Goal: Task Accomplishment & Management: Use online tool/utility

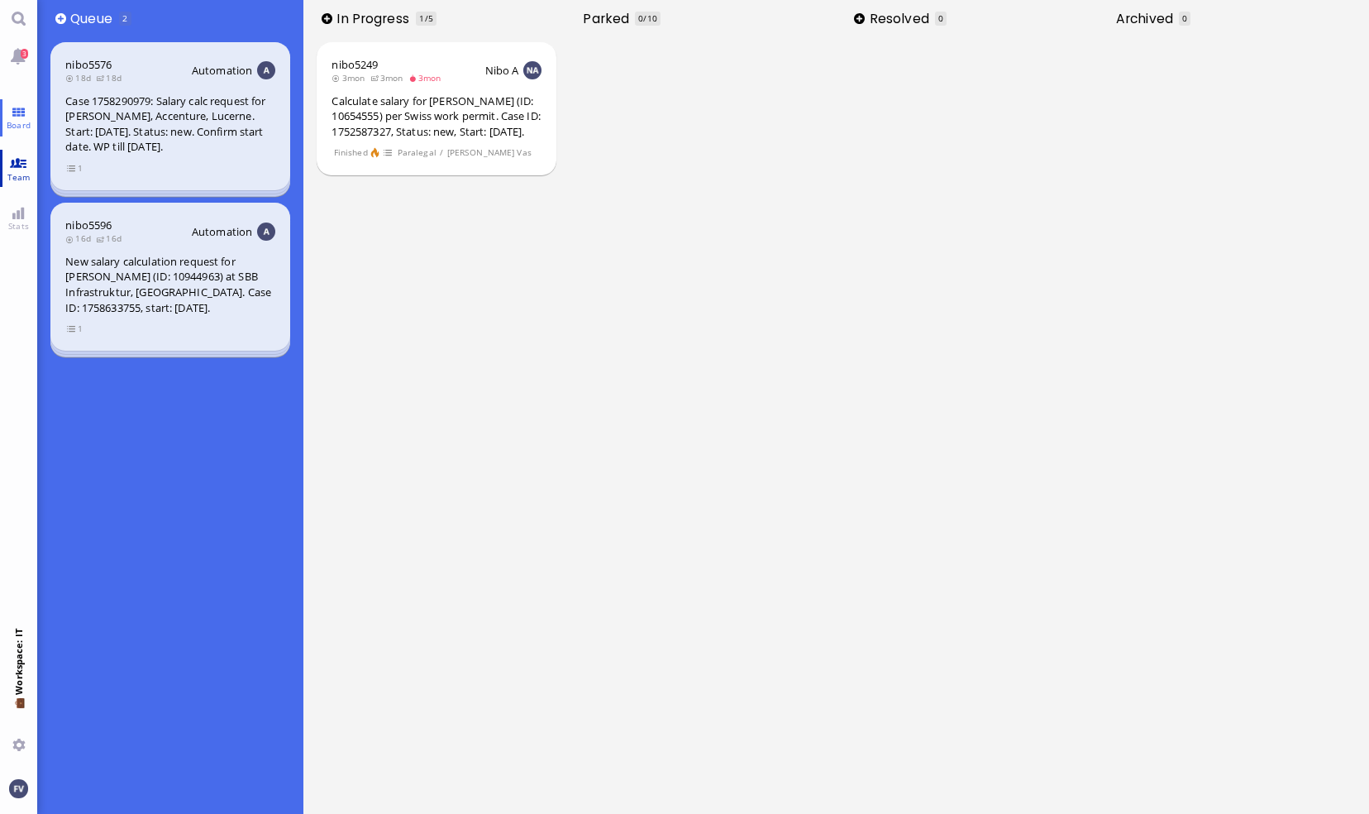
click at [18, 159] on link "Team" at bounding box center [18, 168] width 37 height 37
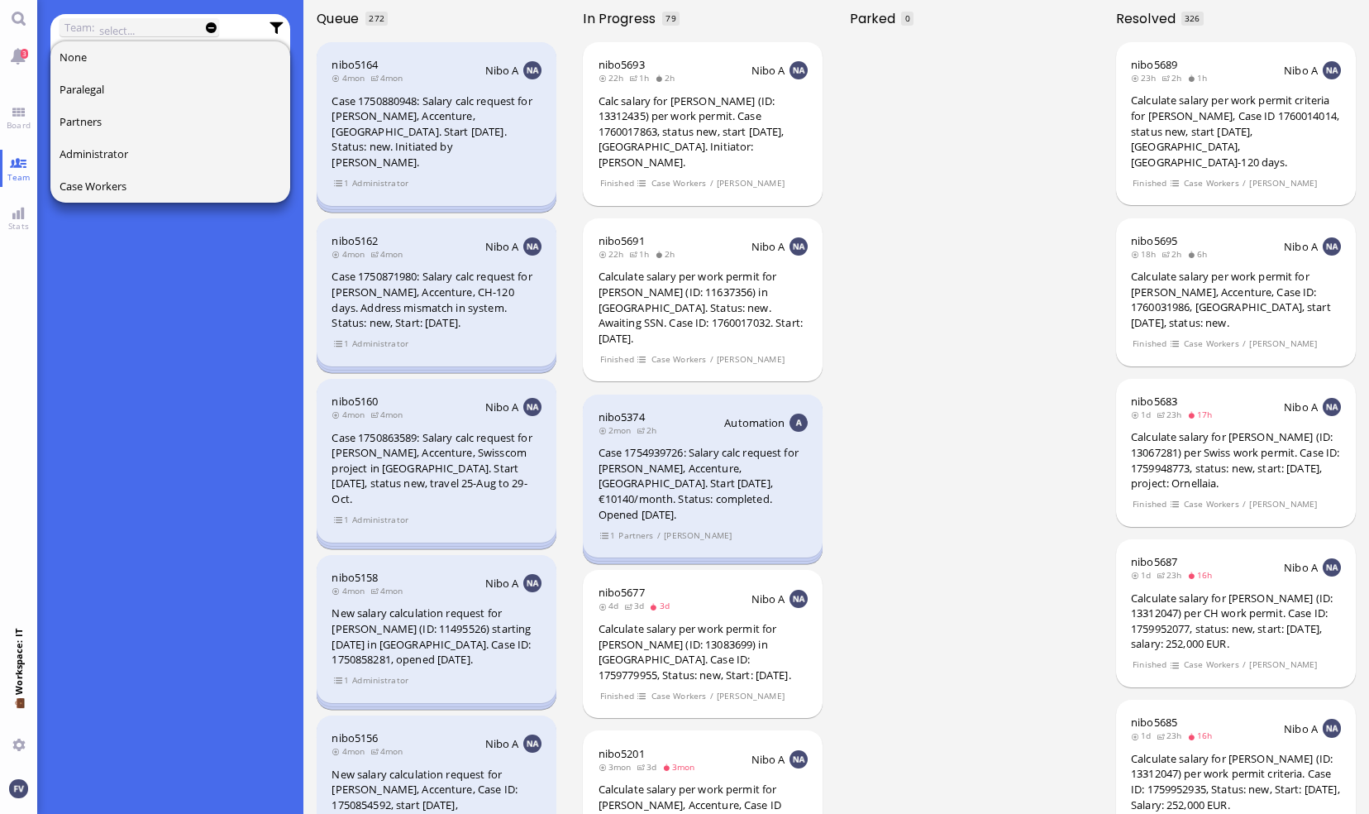
click at [146, 257] on div "What is team view? Team view is an advanced search mode where you can select ti…" at bounding box center [170, 450] width 240 height 725
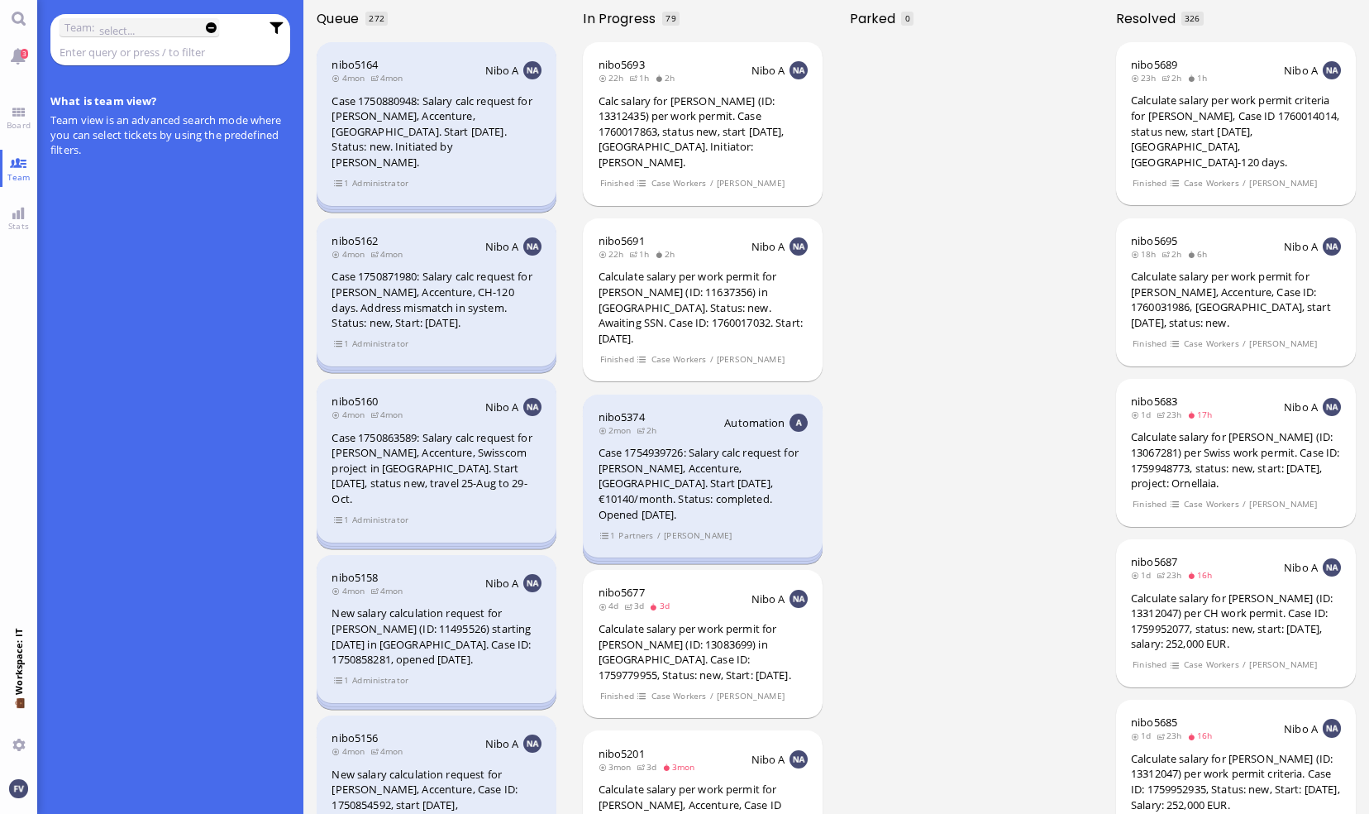
click at [97, 50] on input "text" at bounding box center [160, 52] width 200 height 18
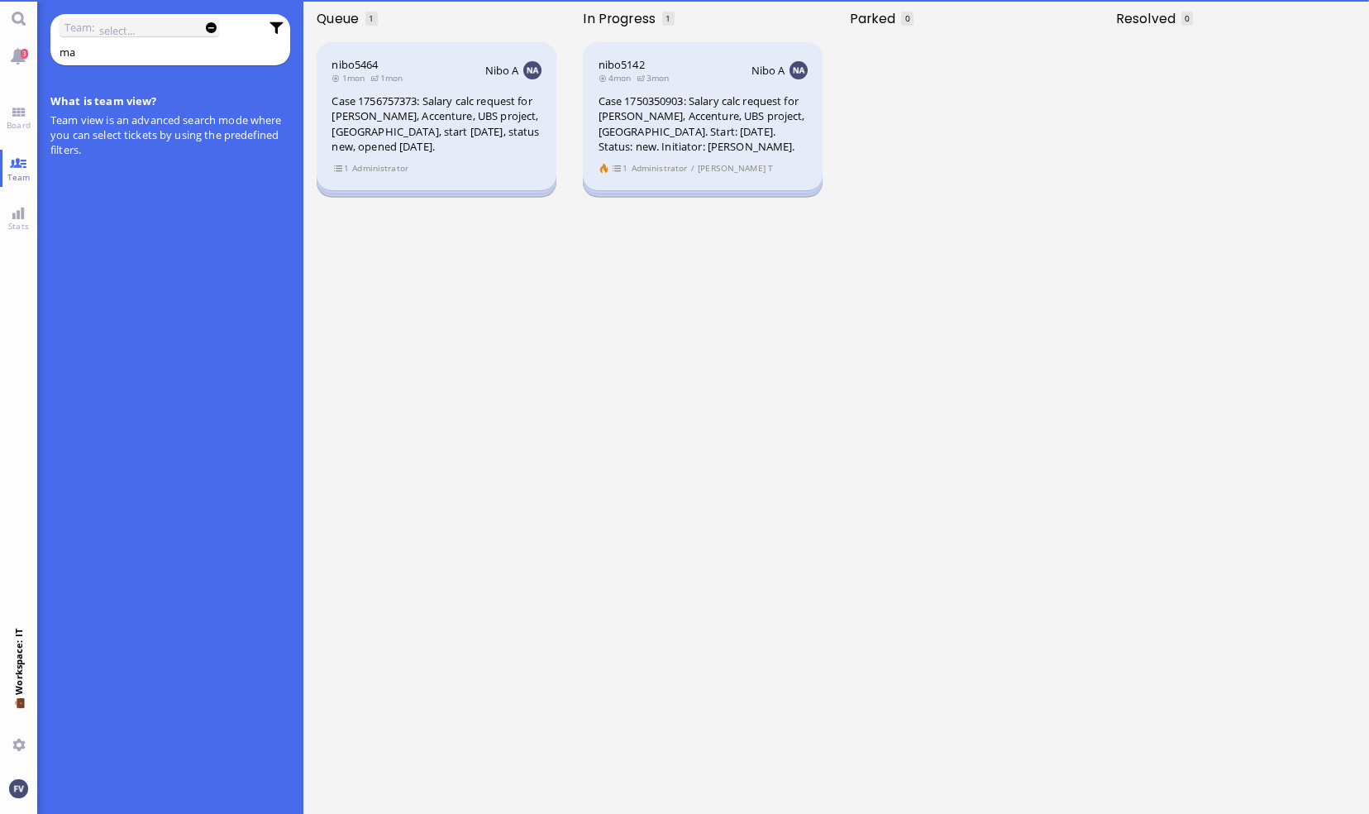
type input "m"
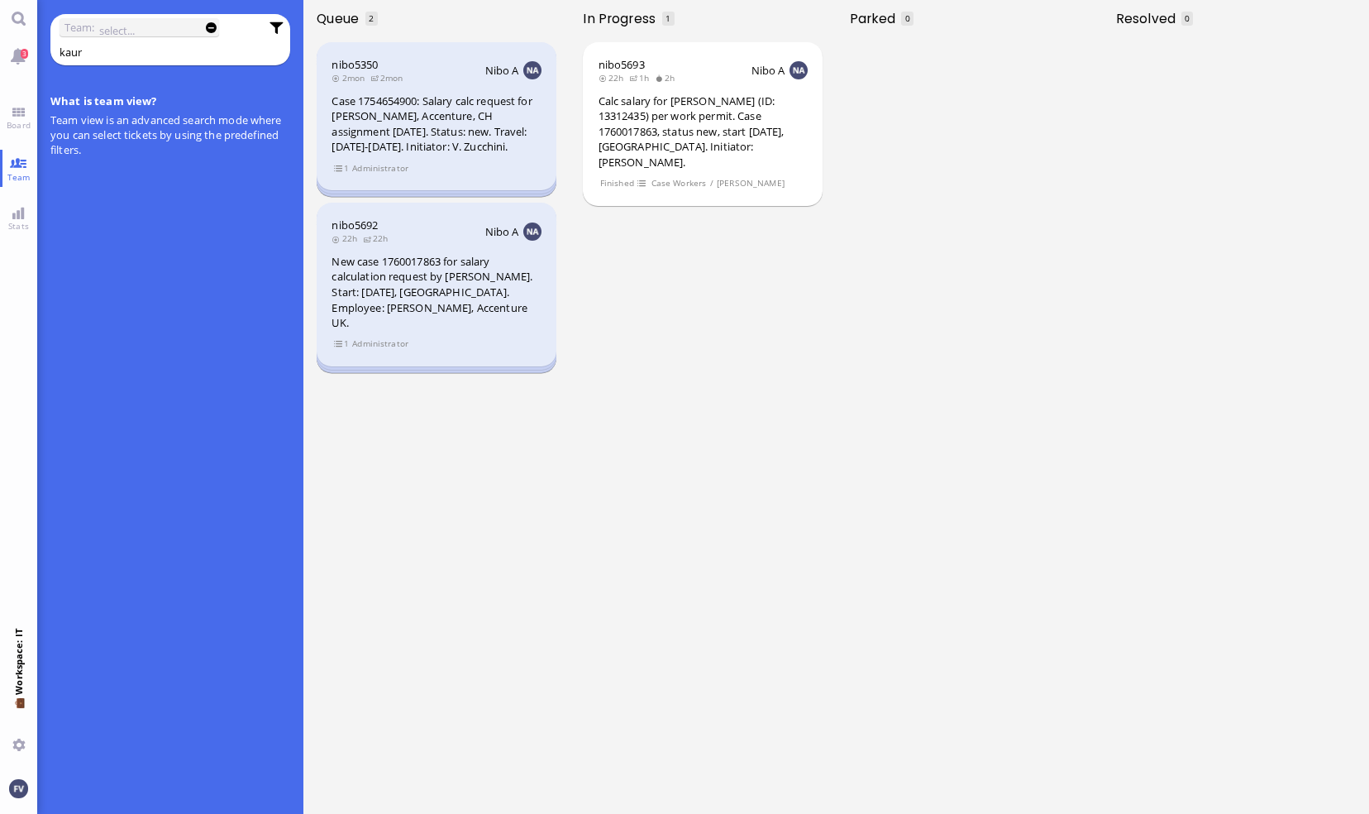
type input "kaur"
click at [354, 365] on ticket "nibo5692 22h 22h Nibo A New case 1760017863 for salary calculation request by […" at bounding box center [436, 286] width 266 height 176
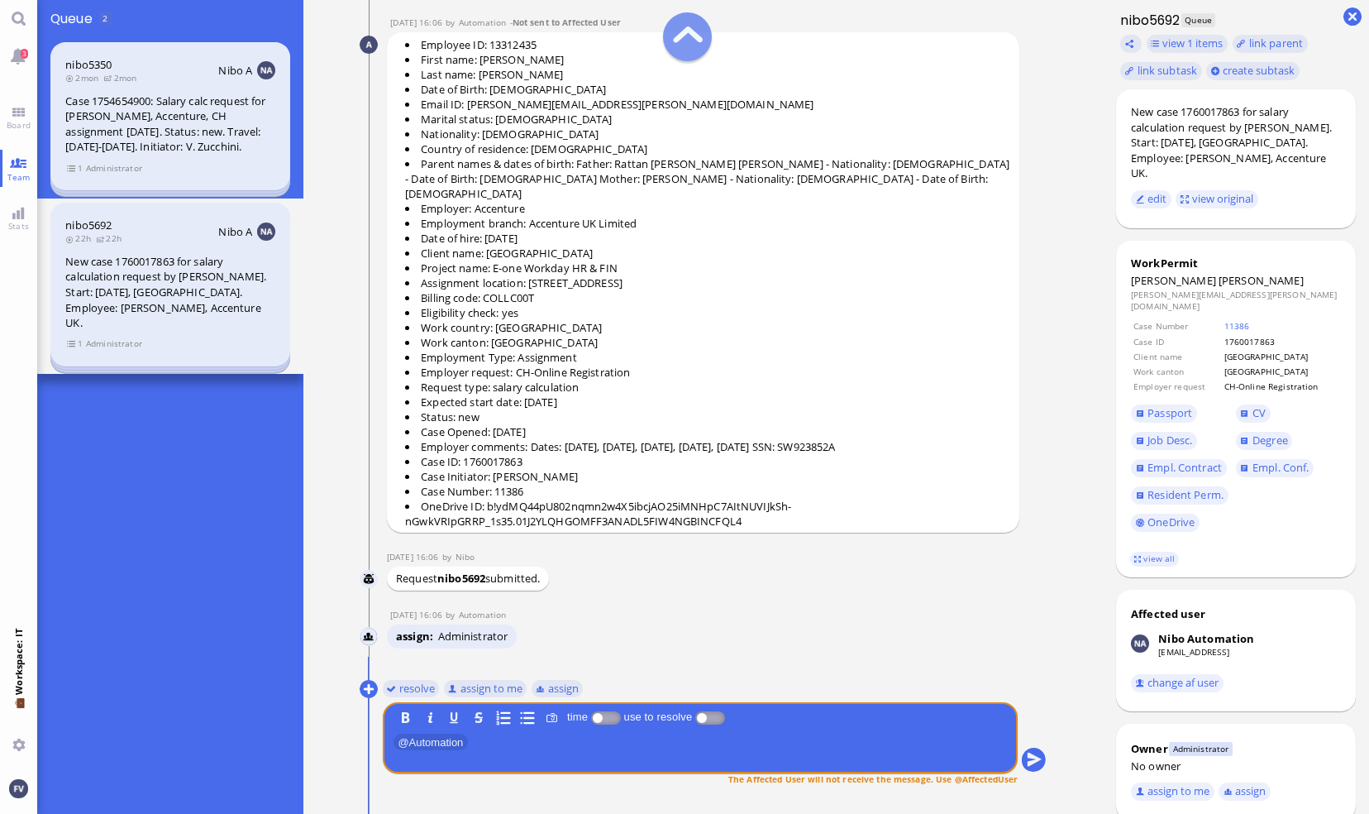
scroll to position [-45, 0]
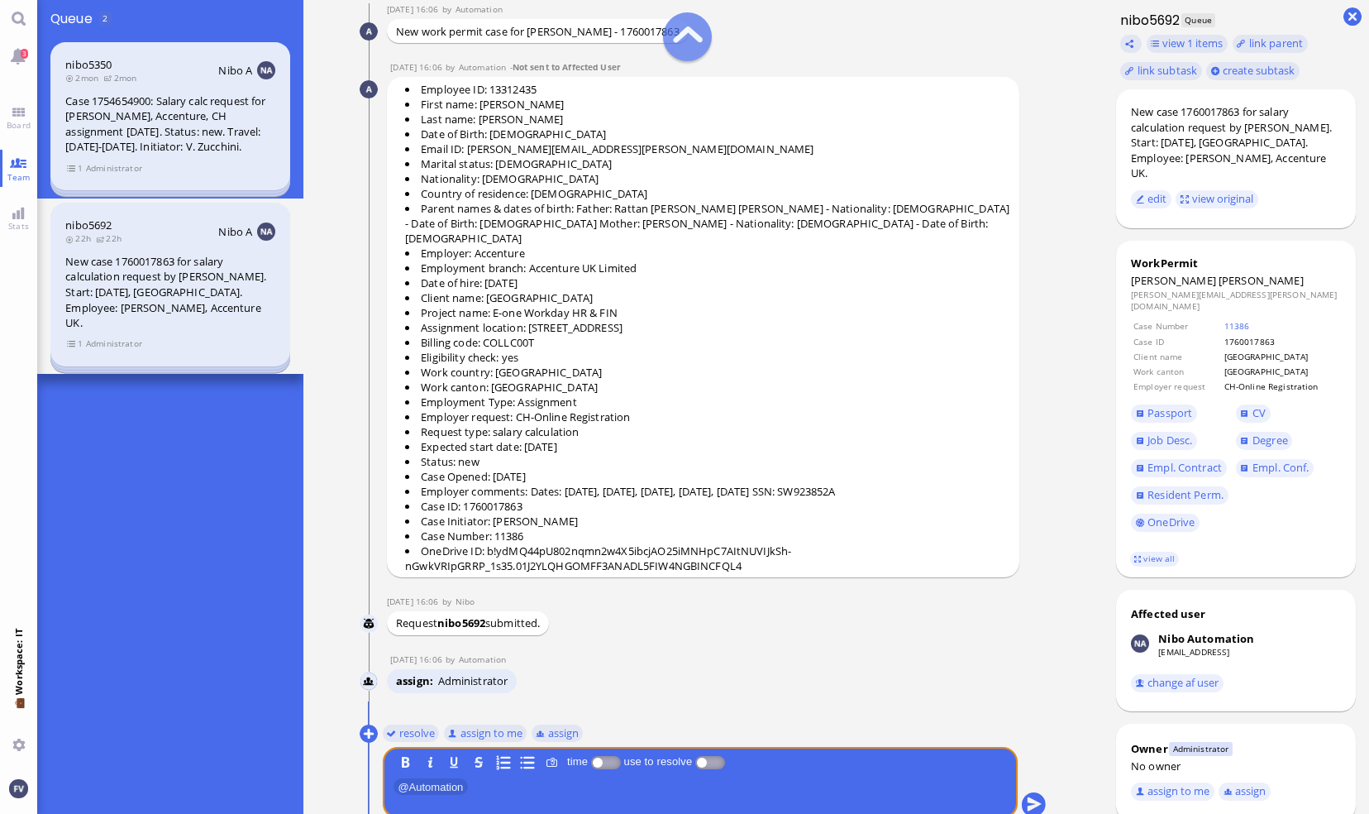
click at [125, 344] on span "Administrator" at bounding box center [113, 343] width 57 height 14
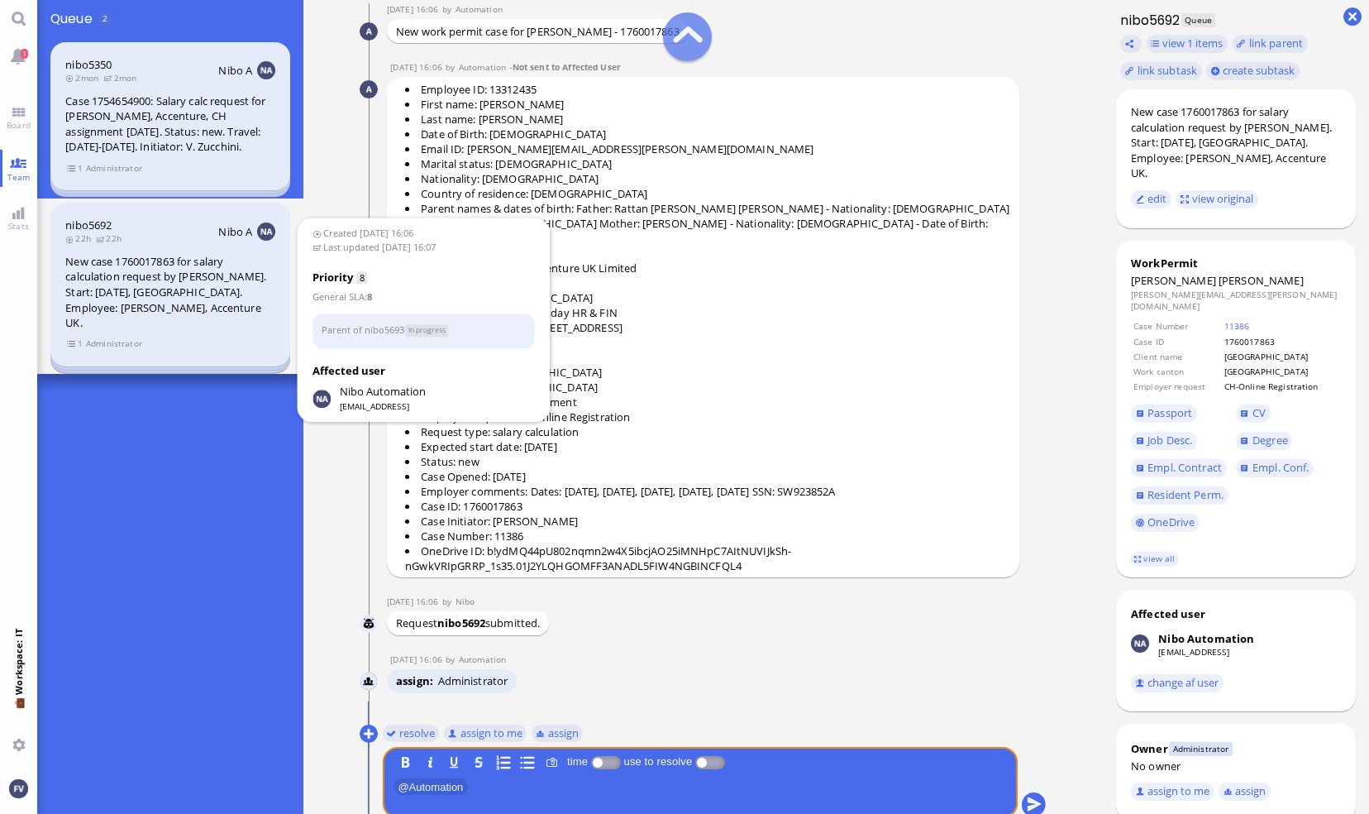
click at [60, 342] on div "nibo5692 22h 22h Nibo A New case 1760017863 for salary calculation request by […" at bounding box center [170, 285] width 240 height 164
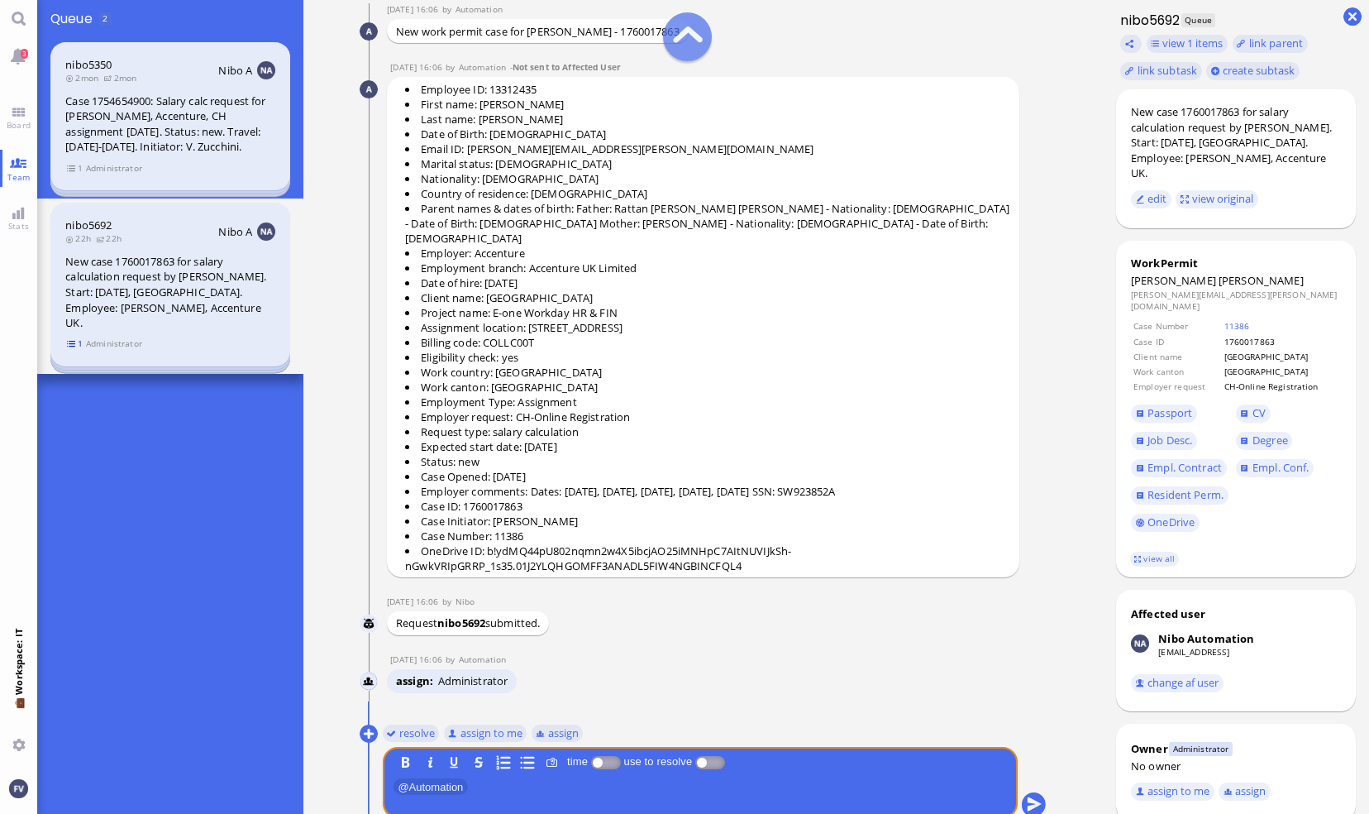
click at [71, 342] on span "1" at bounding box center [75, 343] width 17 height 14
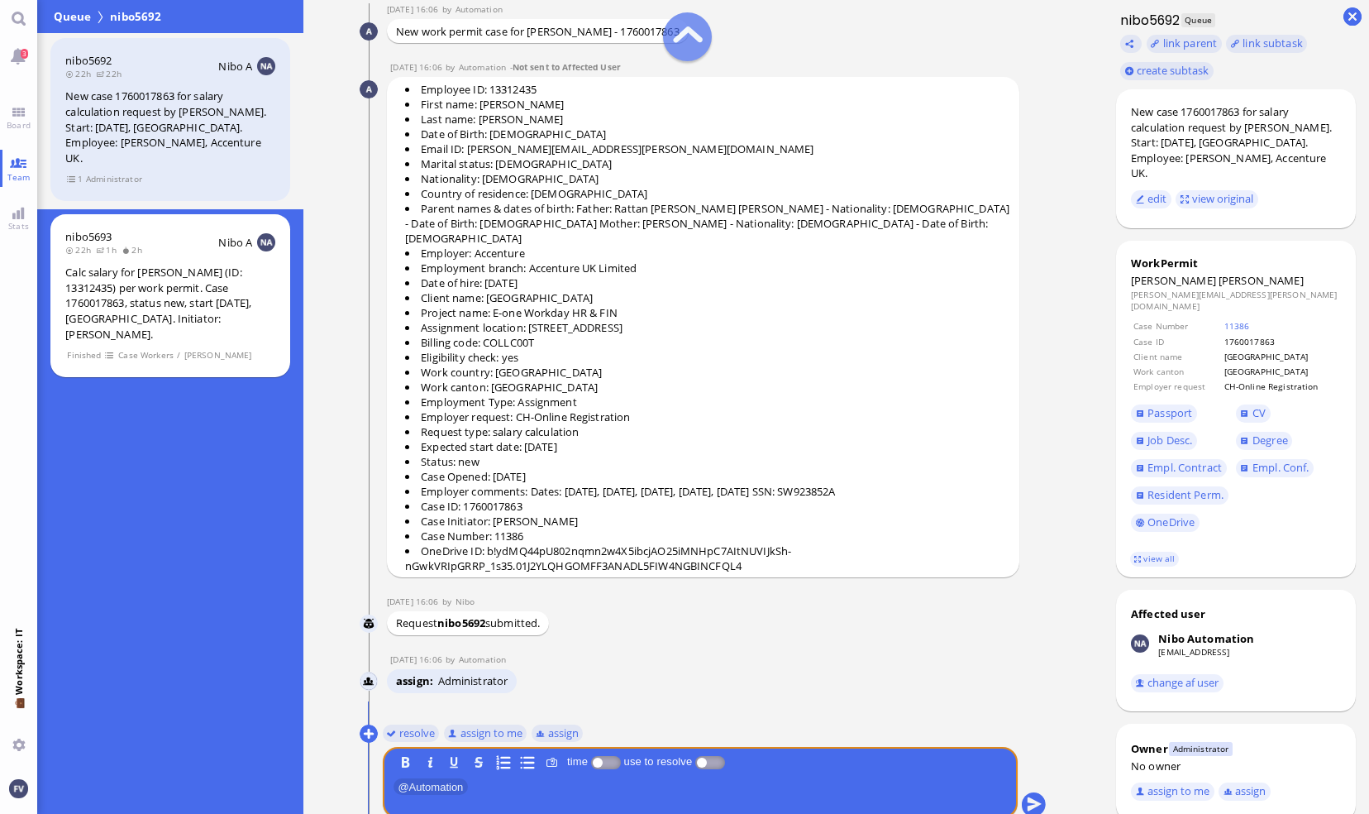
scroll to position [0, 0]
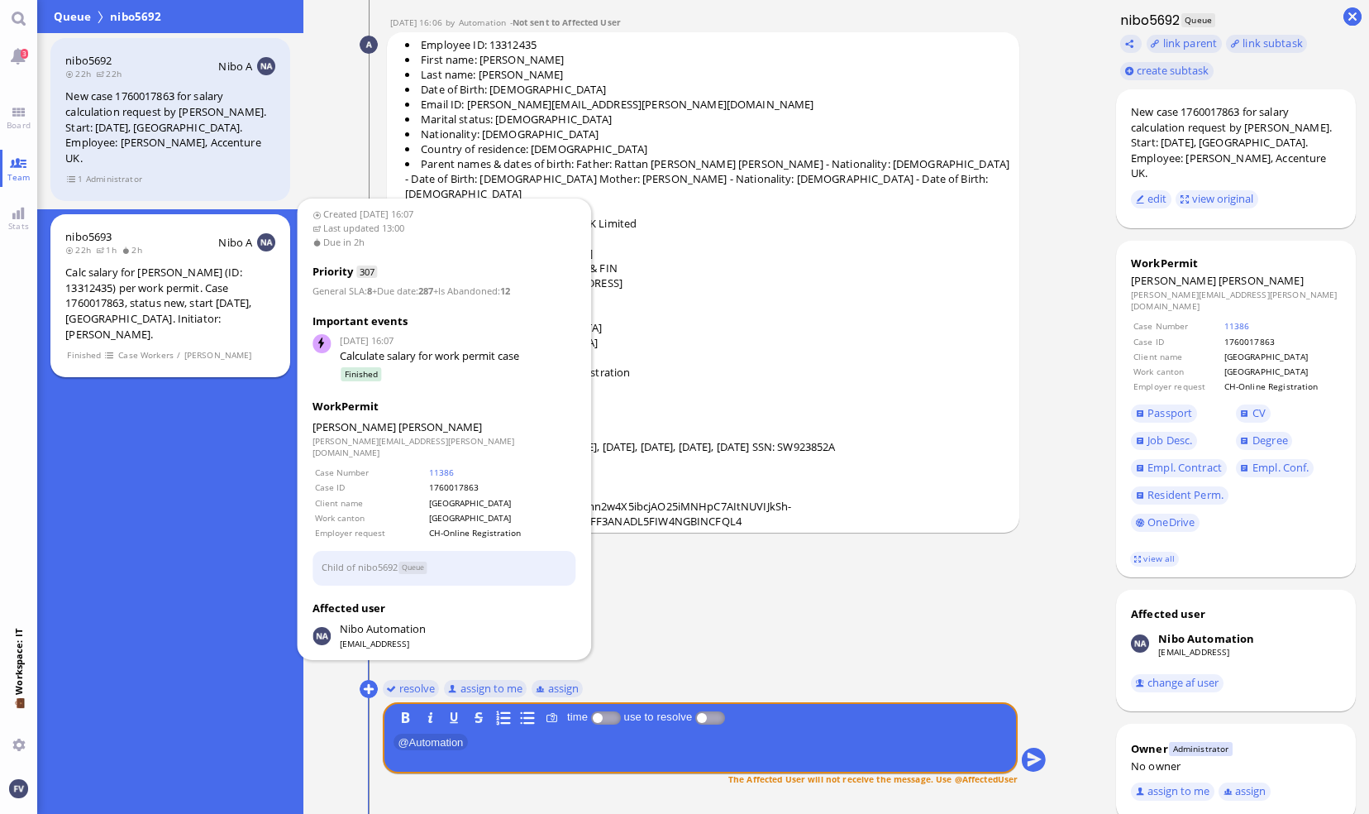
click at [87, 348] on span "Finished" at bounding box center [84, 355] width 35 height 14
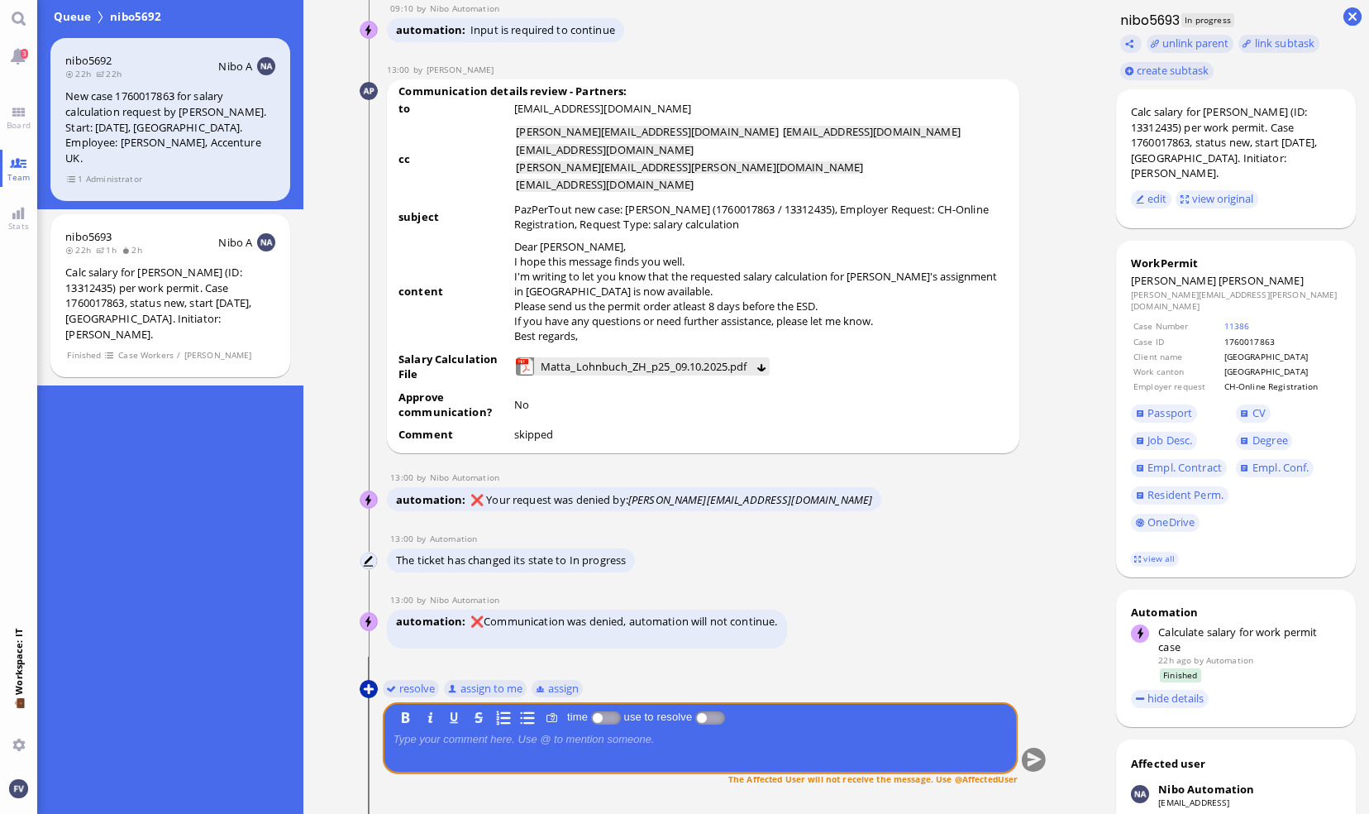
click at [370, 685] on button at bounding box center [369, 689] width 18 height 18
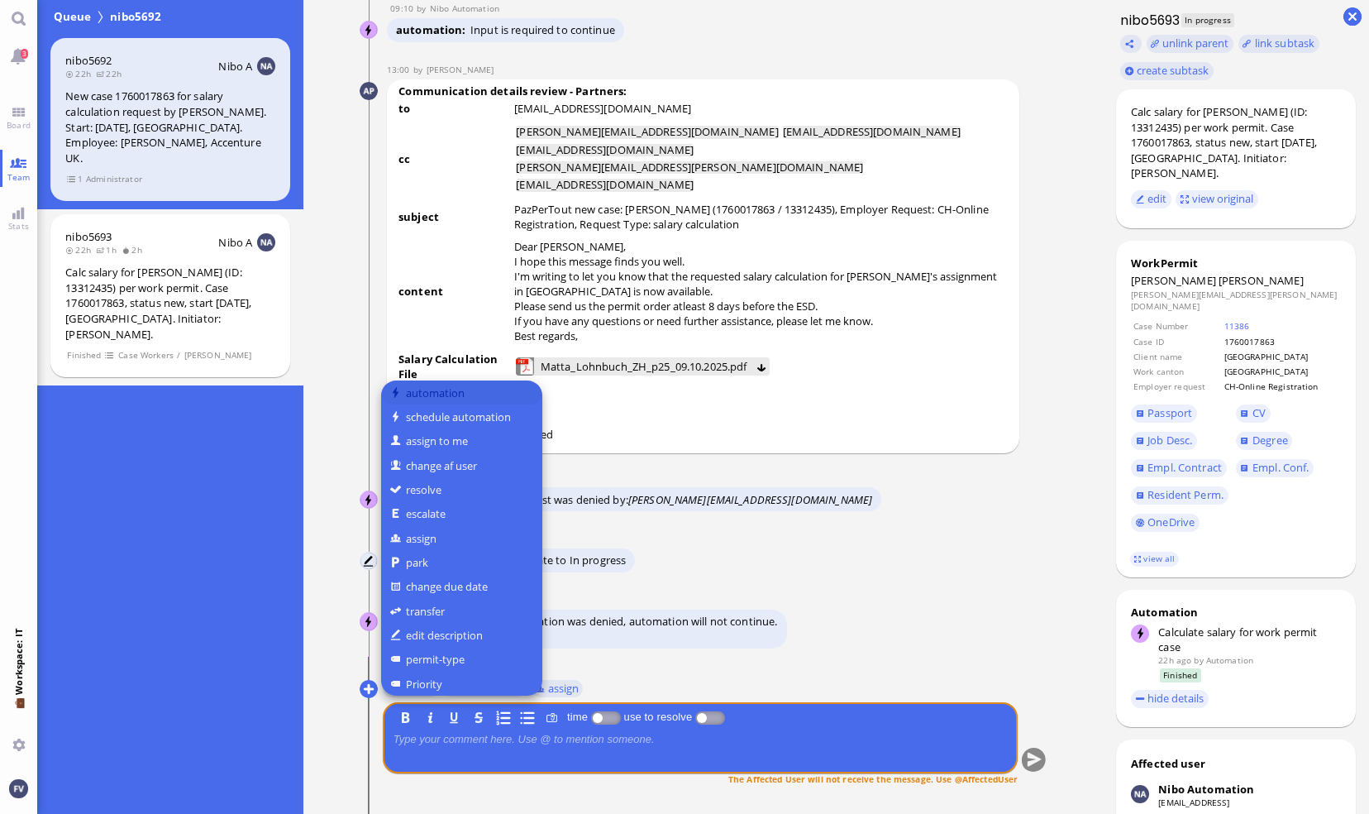
click at [435, 388] on button "automation" at bounding box center [461, 392] width 161 height 24
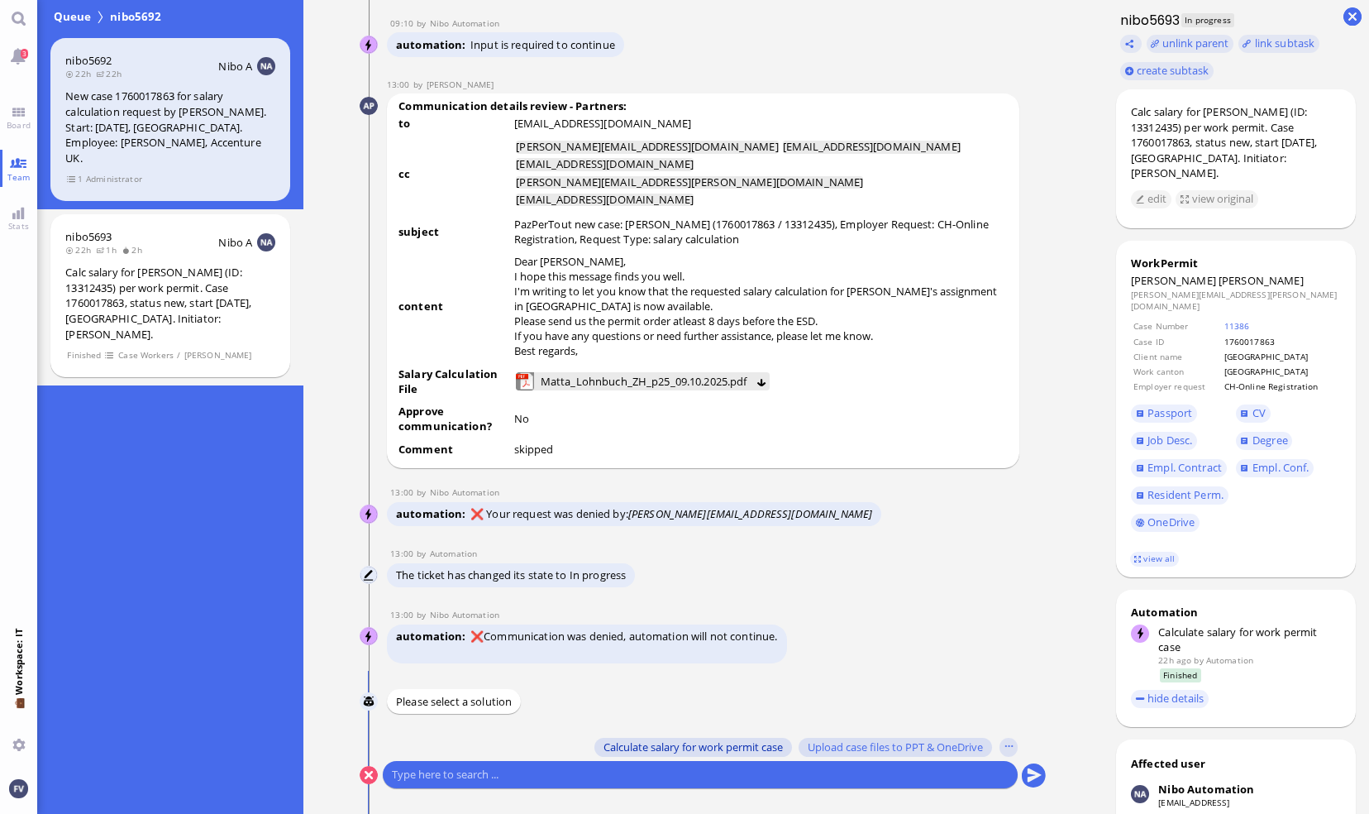
click at [687, 748] on span "Calculate salary for work permit case" at bounding box center [693, 746] width 179 height 13
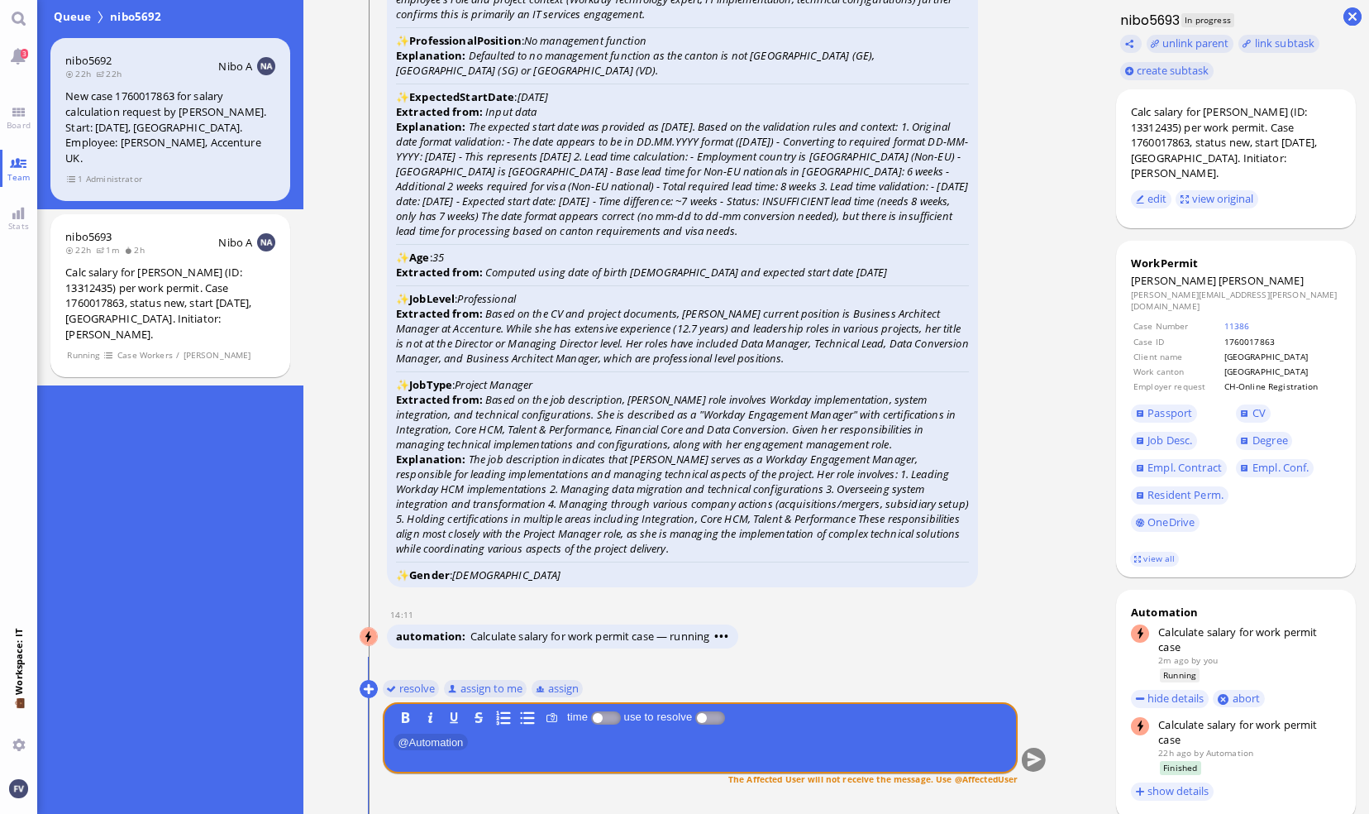
click at [1077, 532] on nitautoscroll "[DATE] 16:07 by Automation Automation Calculate eligible salary for work permit…" at bounding box center [704, 407] width 764 height 814
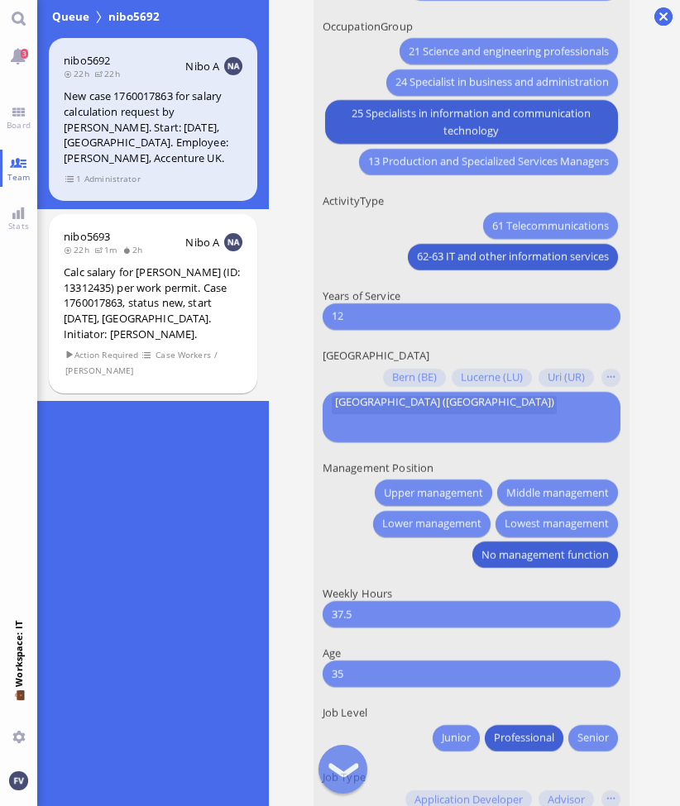
scroll to position [-134, 0]
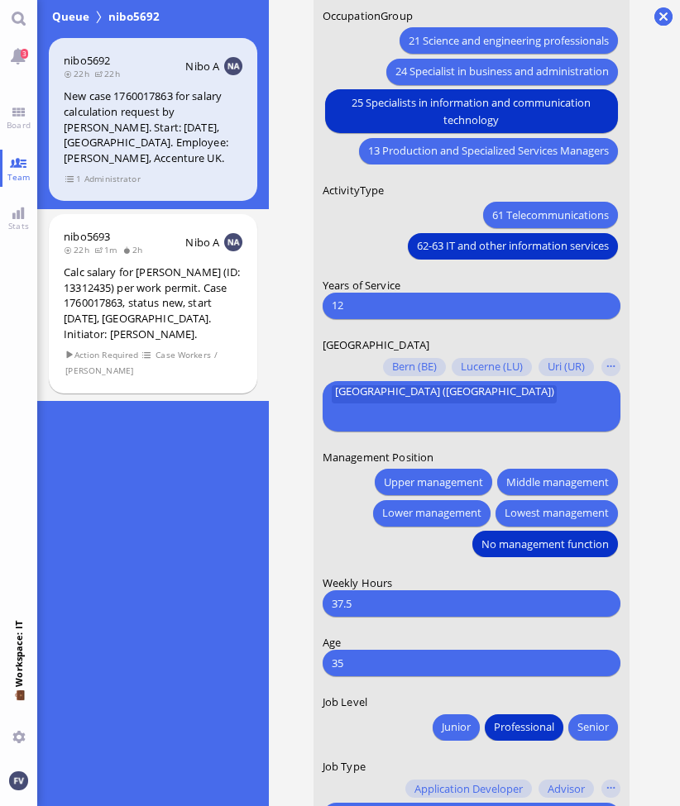
drag, startPoint x: 369, startPoint y: 331, endPoint x: 280, endPoint y: 336, distance: 88.6
click at [280, 336] on nitautoscroll "[DATE] 16:07 by Automation Automation Calculate eligible salary for work permit…" at bounding box center [473, 403] width 389 height 806
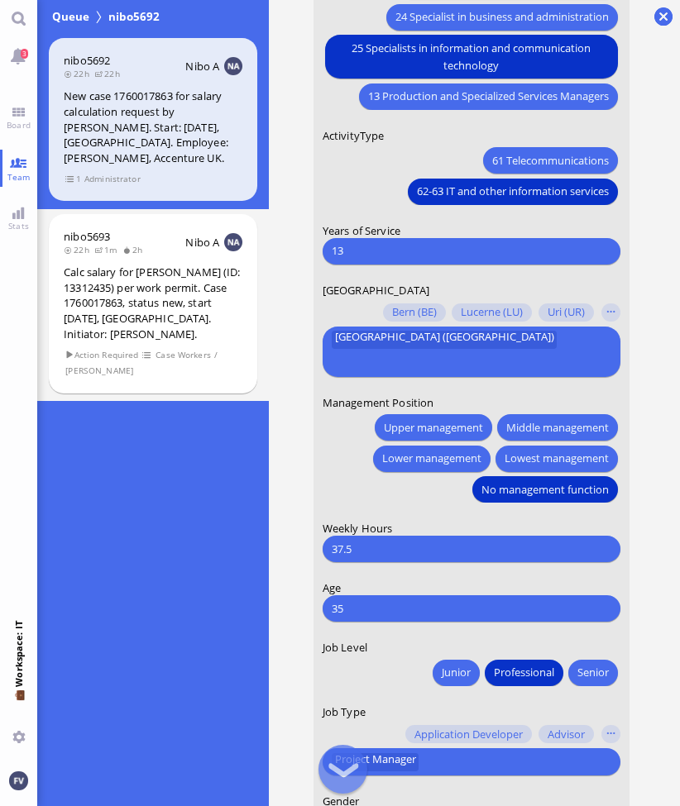
scroll to position [-73, 0]
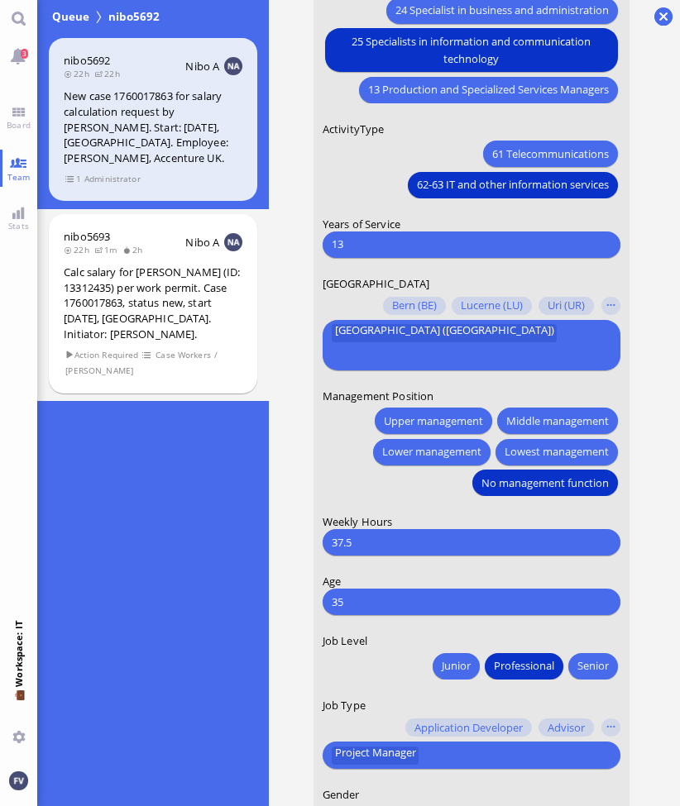
type input "13"
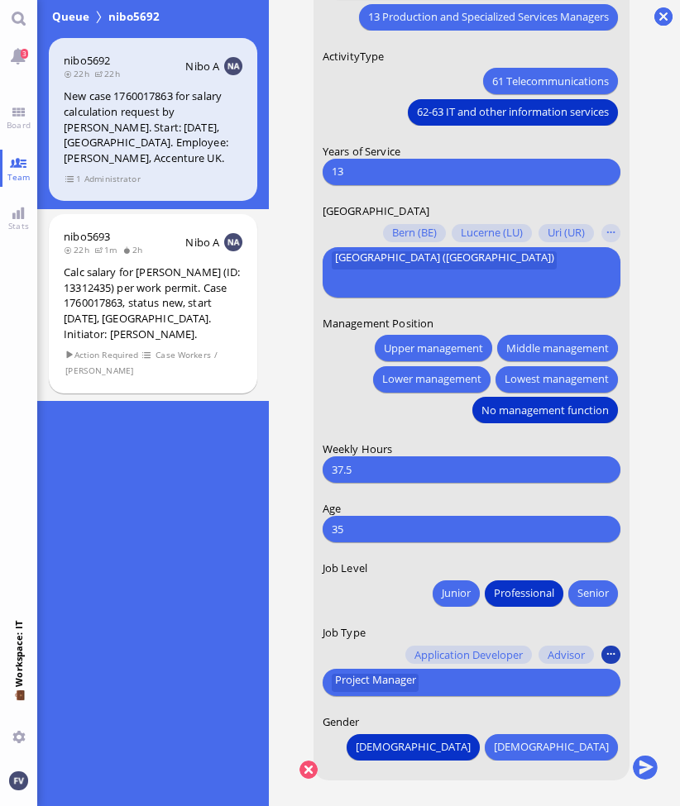
click at [607, 654] on button "button" at bounding box center [610, 655] width 18 height 18
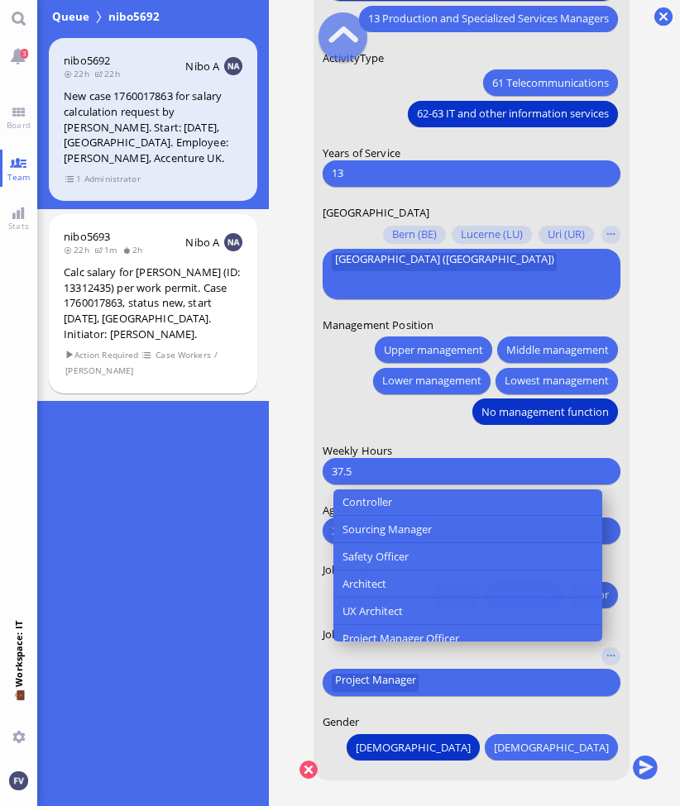
scroll to position [420, 0]
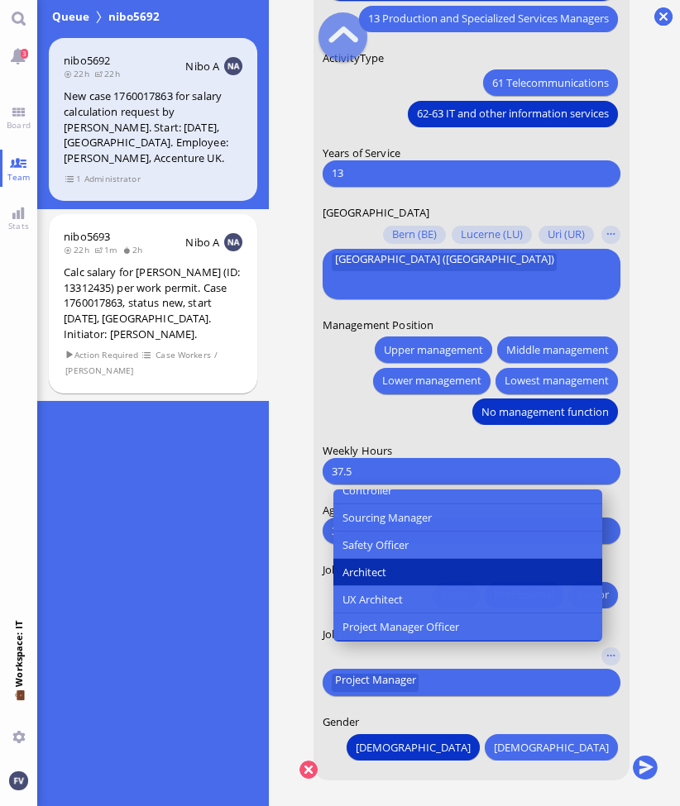
click at [501, 586] on button "Architect" at bounding box center [467, 572] width 269 height 27
click at [450, 586] on button "Architect" at bounding box center [467, 572] width 269 height 27
click at [379, 581] on span "Architect" at bounding box center [364, 572] width 44 height 17
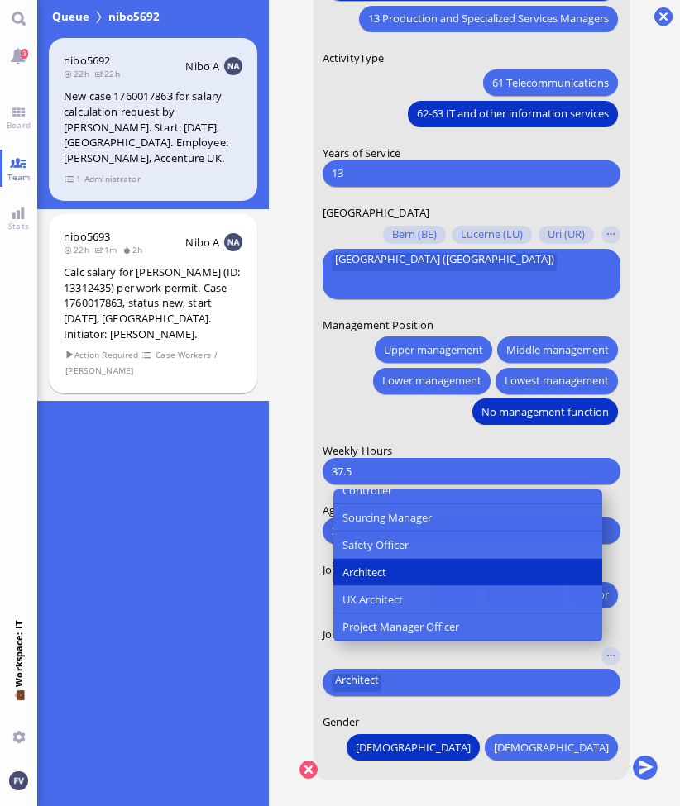
click at [274, 654] on ticket "[DATE] 16:07 by Automation Automation Calculate eligible salary for work permit…" at bounding box center [474, 403] width 411 height 806
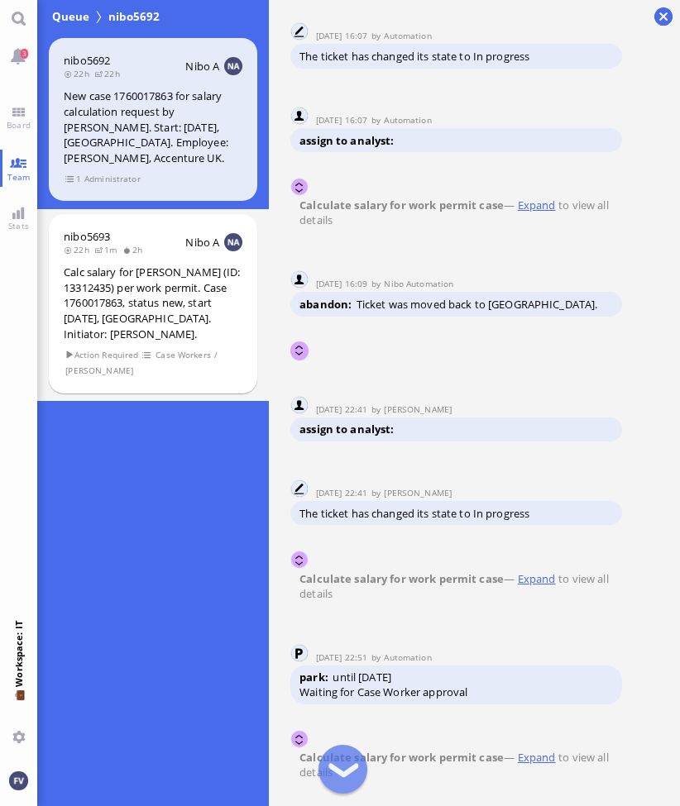
scroll to position [-6049, 0]
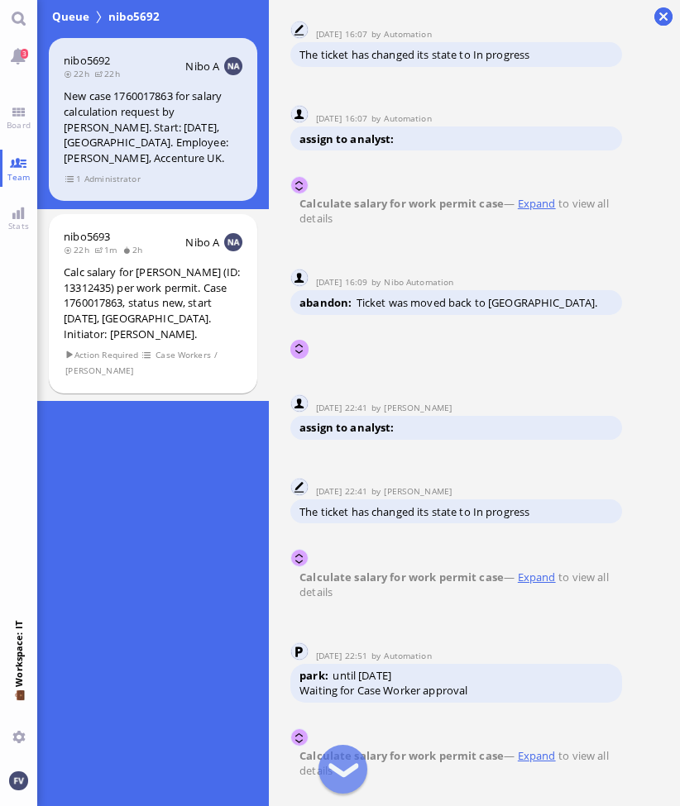
click at [553, 585] on link "Expand" at bounding box center [536, 577] width 44 height 15
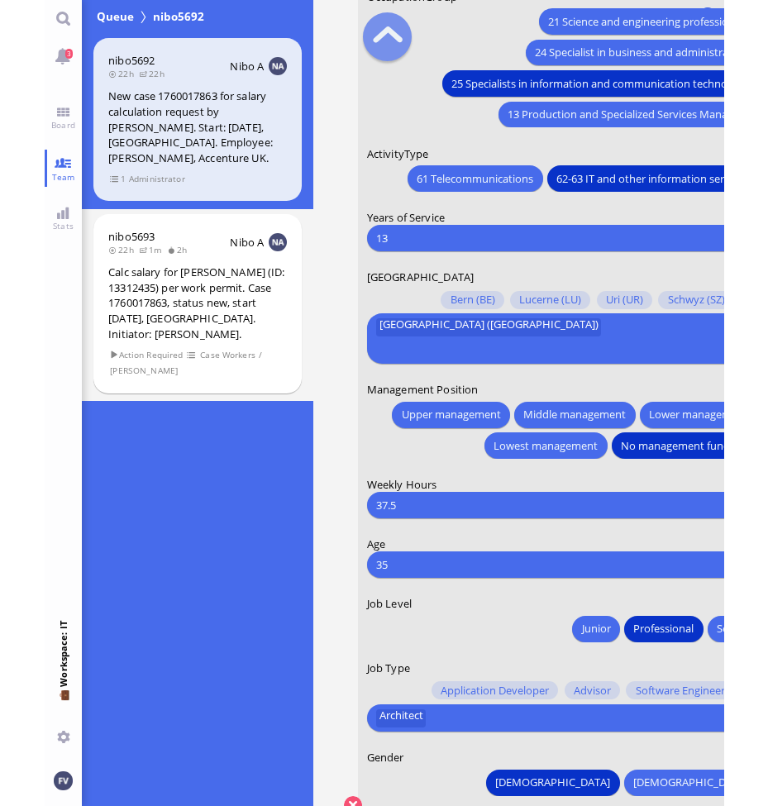
scroll to position [-55, 0]
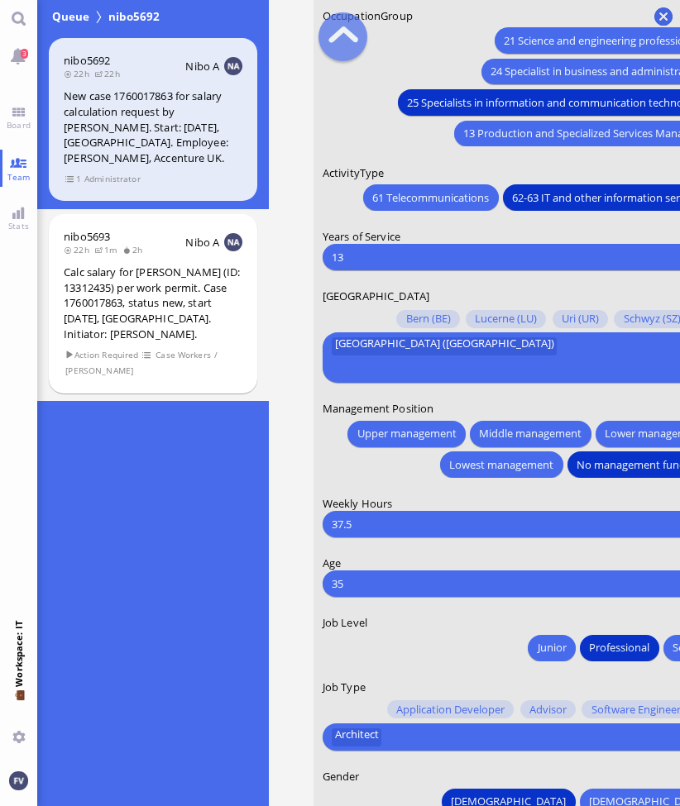
drag, startPoint x: 355, startPoint y: 508, endPoint x: 287, endPoint y: 513, distance: 68.0
click at [287, 513] on nitautoscroll "[DATE] 16:07 by Automation Automation Calculate eligible salary for work permit…" at bounding box center [521, 403] width 485 height 806
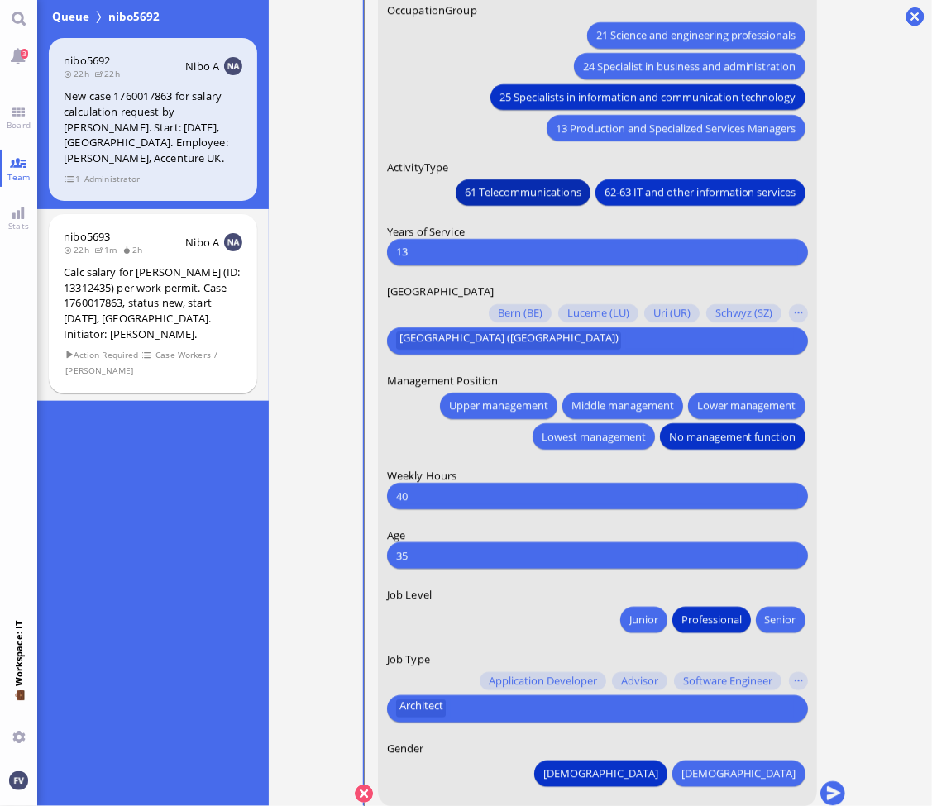
scroll to position [0, 0]
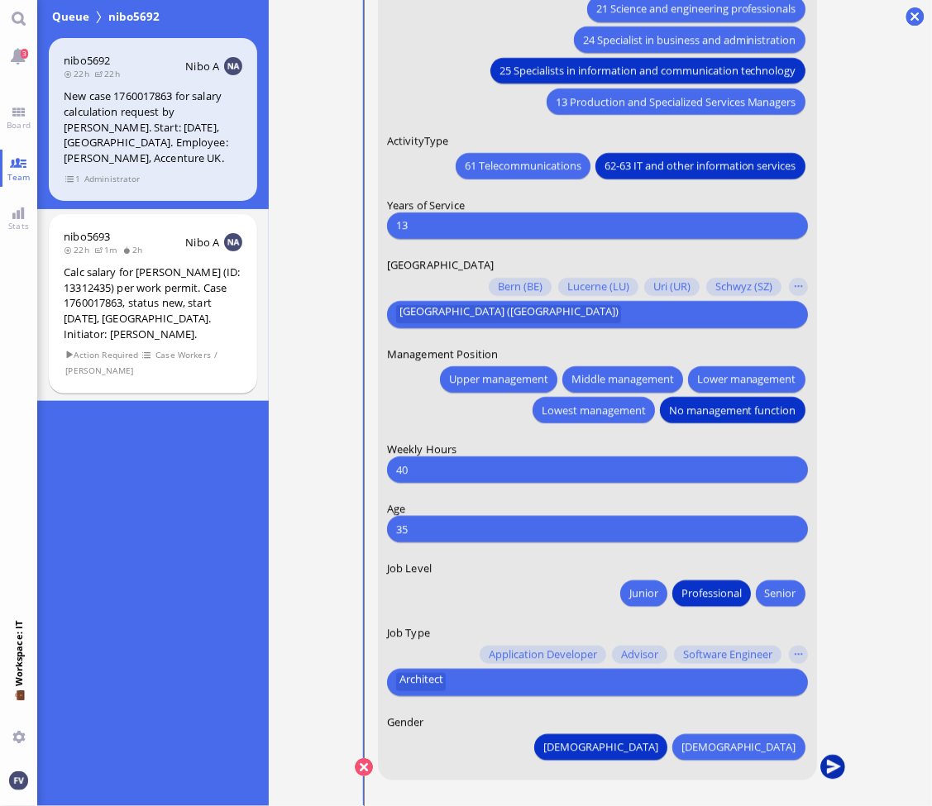
type input "40"
click at [837, 769] on button "submit" at bounding box center [832, 768] width 25 height 25
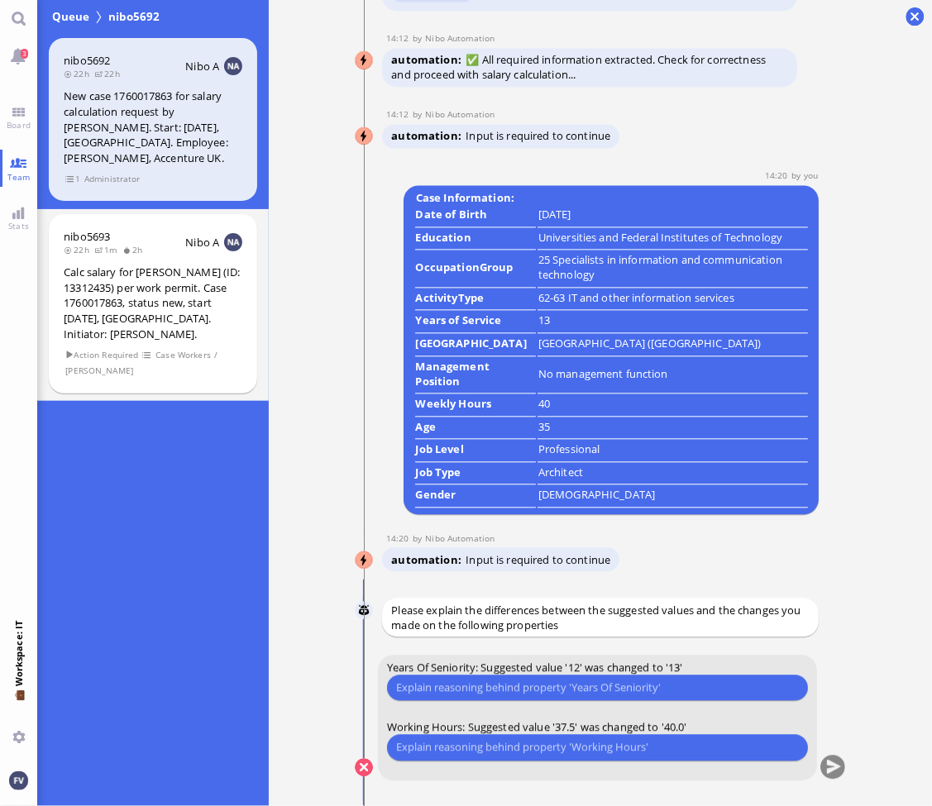
click at [592, 686] on input "text" at bounding box center [597, 687] width 402 height 17
click at [446, 692] on input "text" at bounding box center [597, 687] width 402 height 17
click at [484, 689] on input "[DATE] to" at bounding box center [597, 687] width 402 height 17
type input "[DATE] to [DATE] adds up to 13 years"
click at [505, 752] on input "text" at bounding box center [597, 746] width 402 height 17
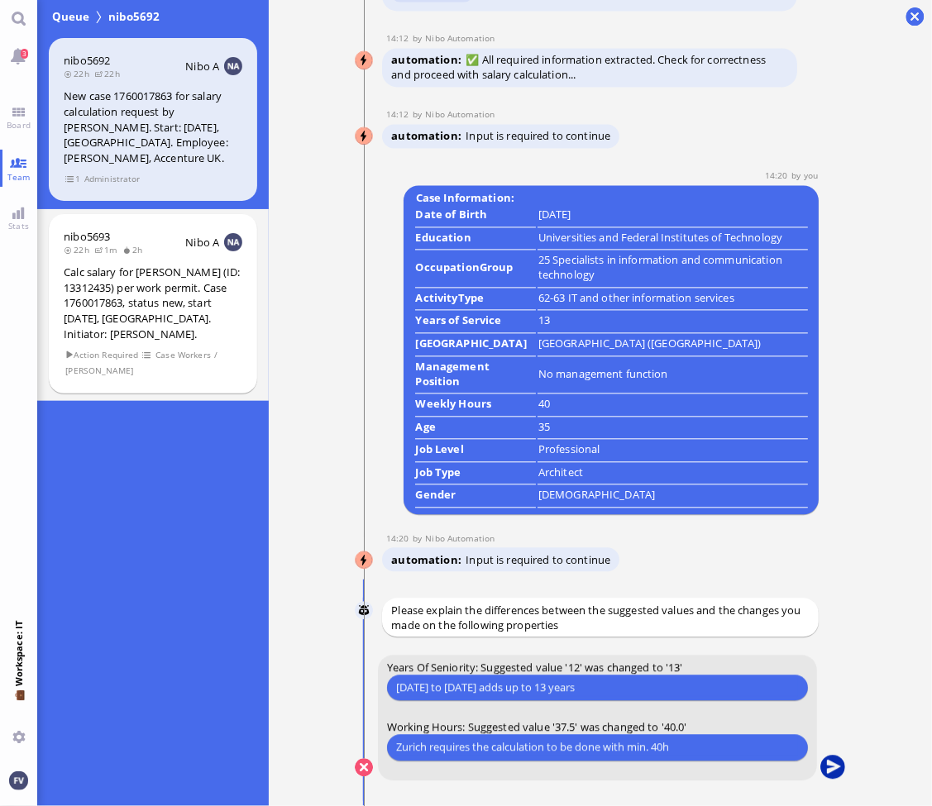
type input "Zurich requires the calculation to be done with min. 40h"
click at [835, 767] on button "submit" at bounding box center [832, 768] width 25 height 25
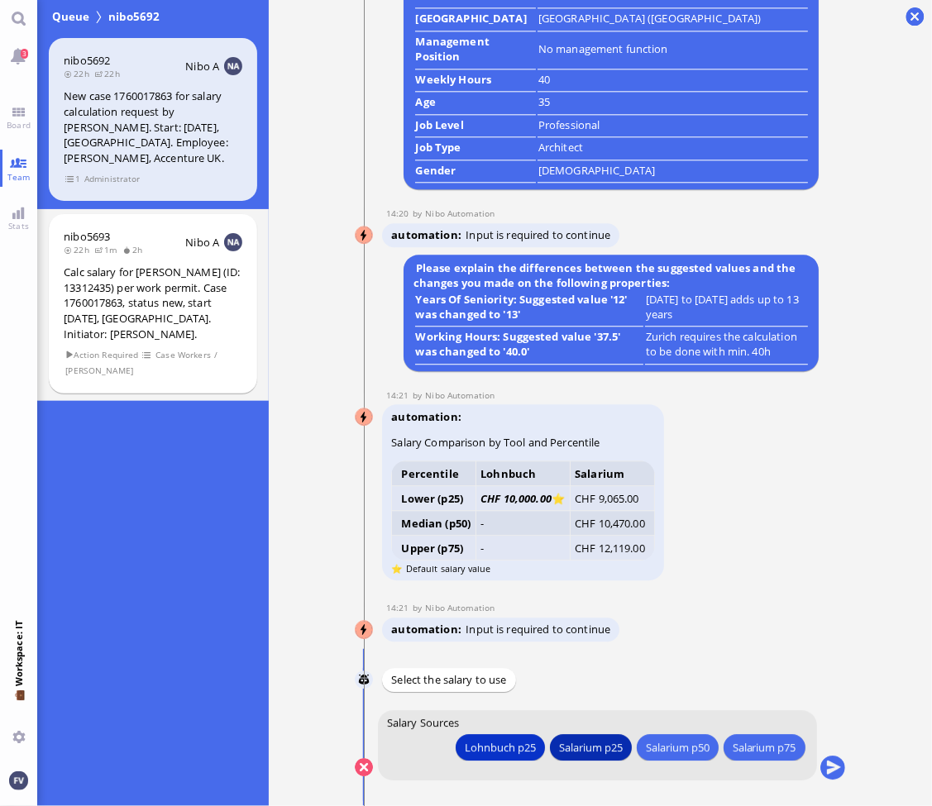
click at [574, 748] on div "Salarium p25" at bounding box center [591, 746] width 64 height 17
click at [833, 767] on button "submit" at bounding box center [832, 768] width 25 height 25
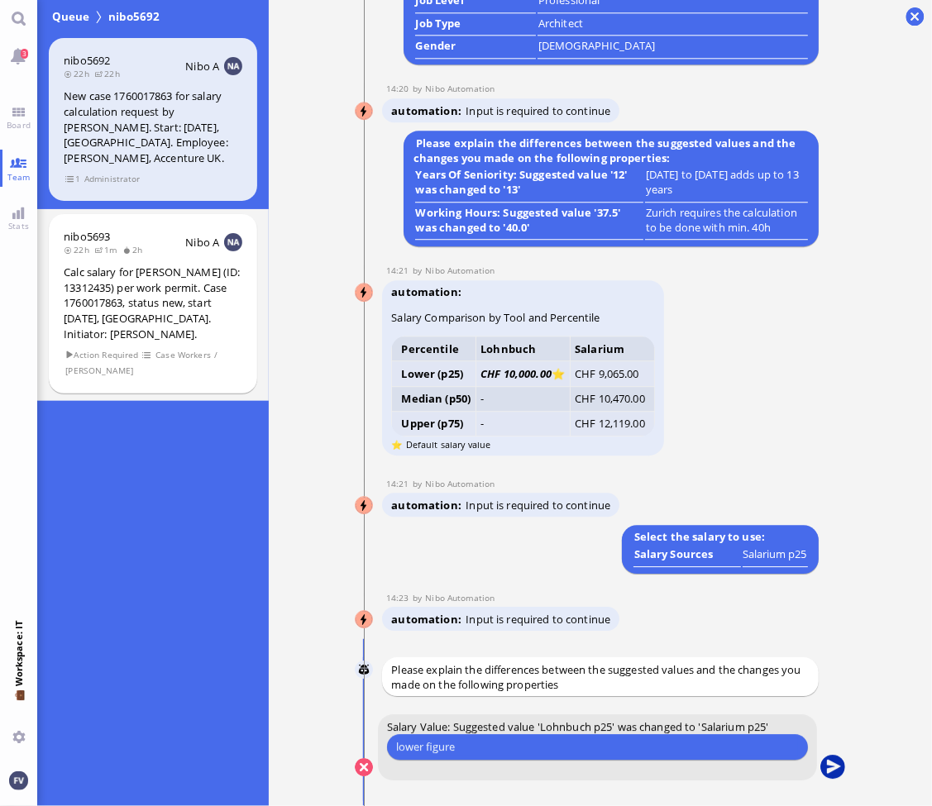
type input "lower figure"
click at [833, 766] on button "submit" at bounding box center [832, 768] width 25 height 25
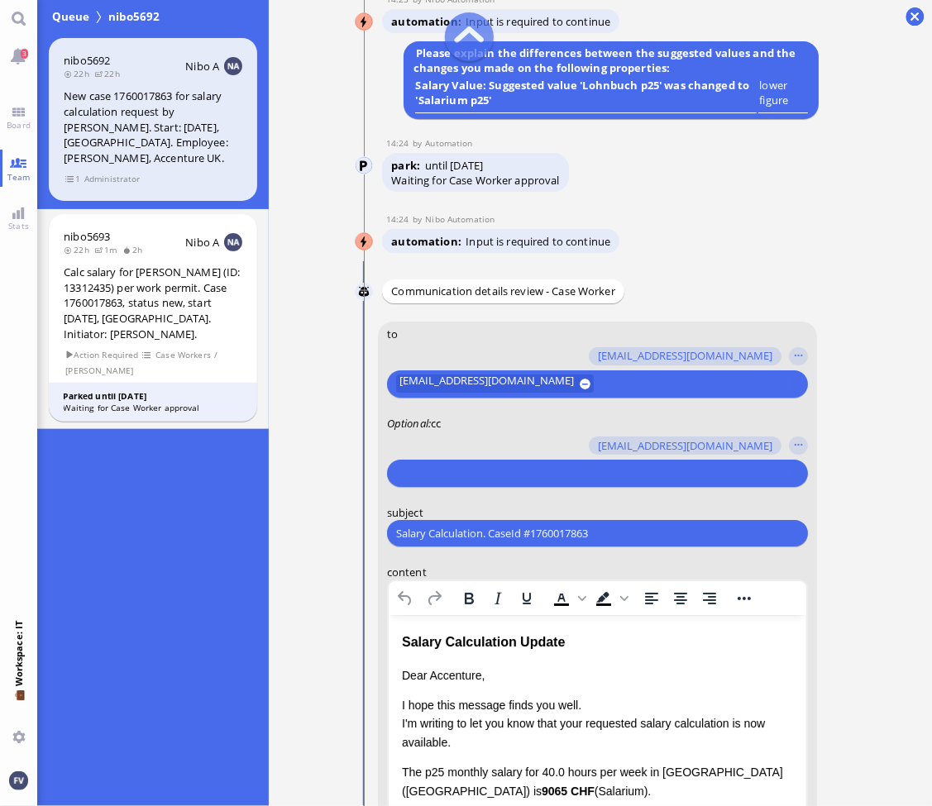
scroll to position [-399, 0]
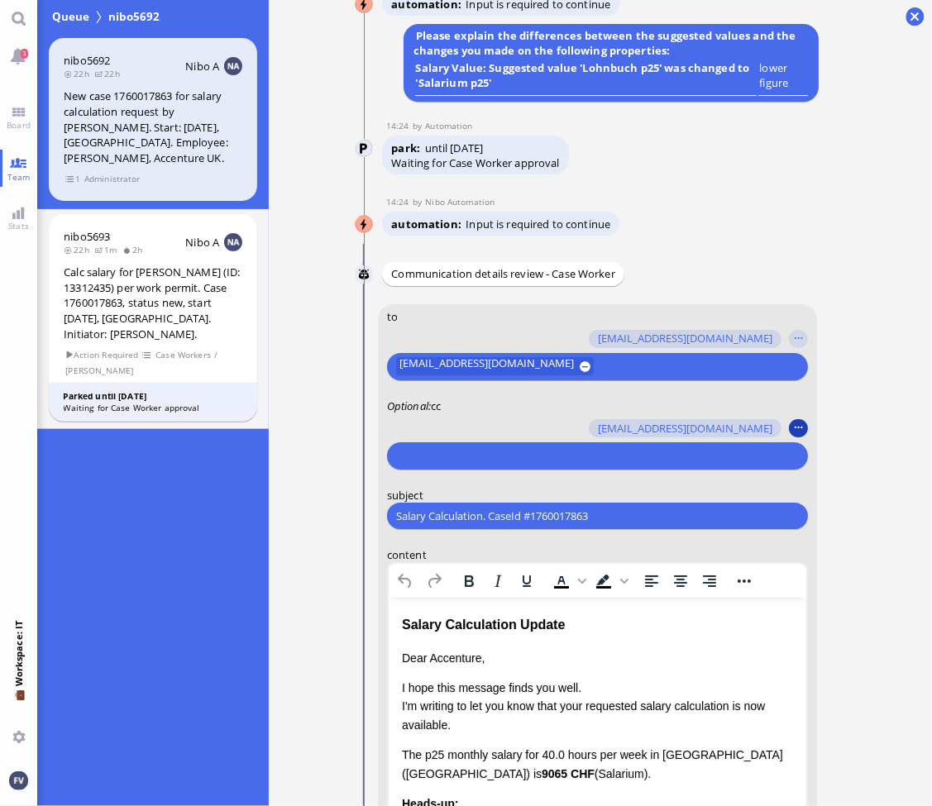
click at [800, 431] on button "button" at bounding box center [798, 428] width 18 height 18
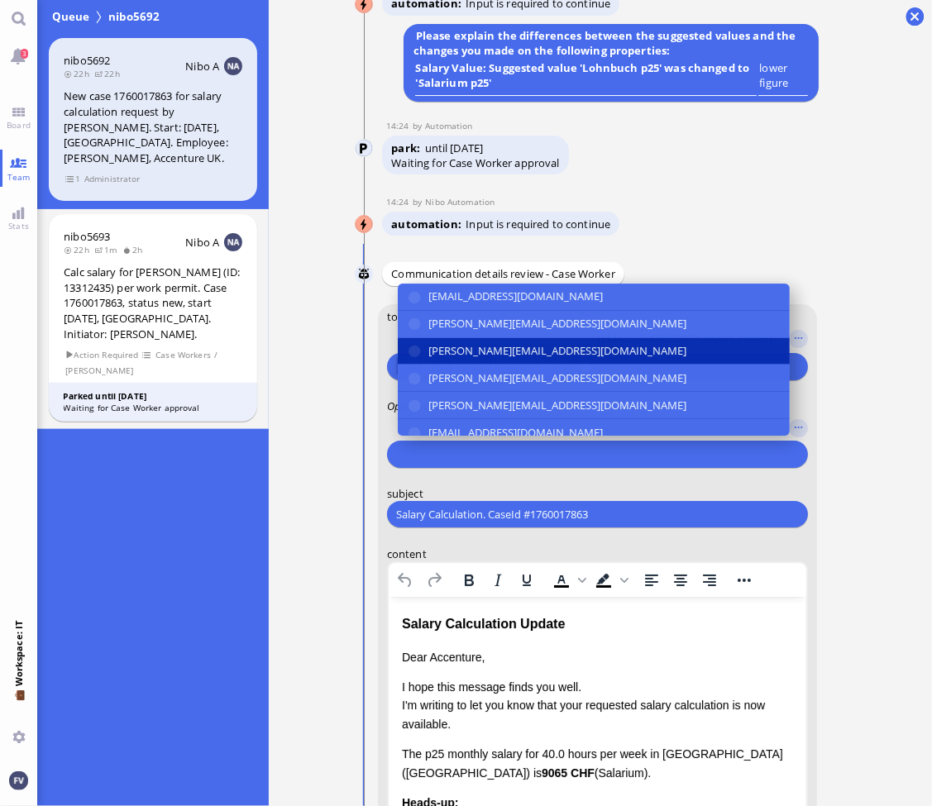
click at [590, 351] on span "[PERSON_NAME][EMAIL_ADDRESS][DOMAIN_NAME]" at bounding box center [557, 350] width 258 height 17
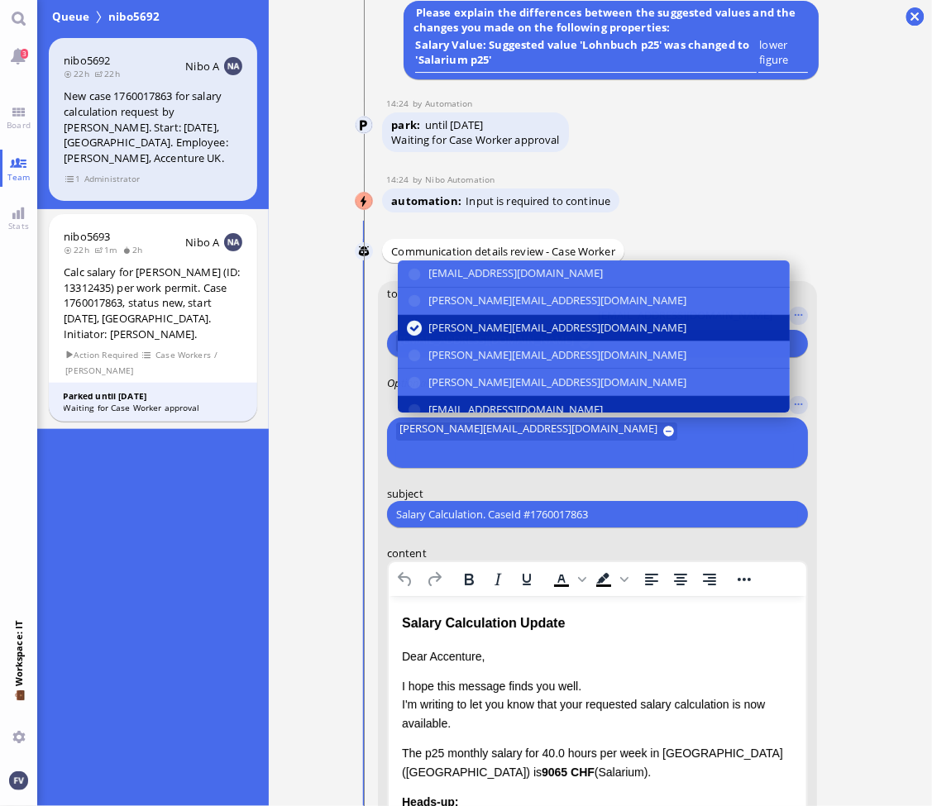
click at [587, 418] on span "[EMAIL_ADDRESS][DOMAIN_NAME]" at bounding box center [515, 409] width 174 height 17
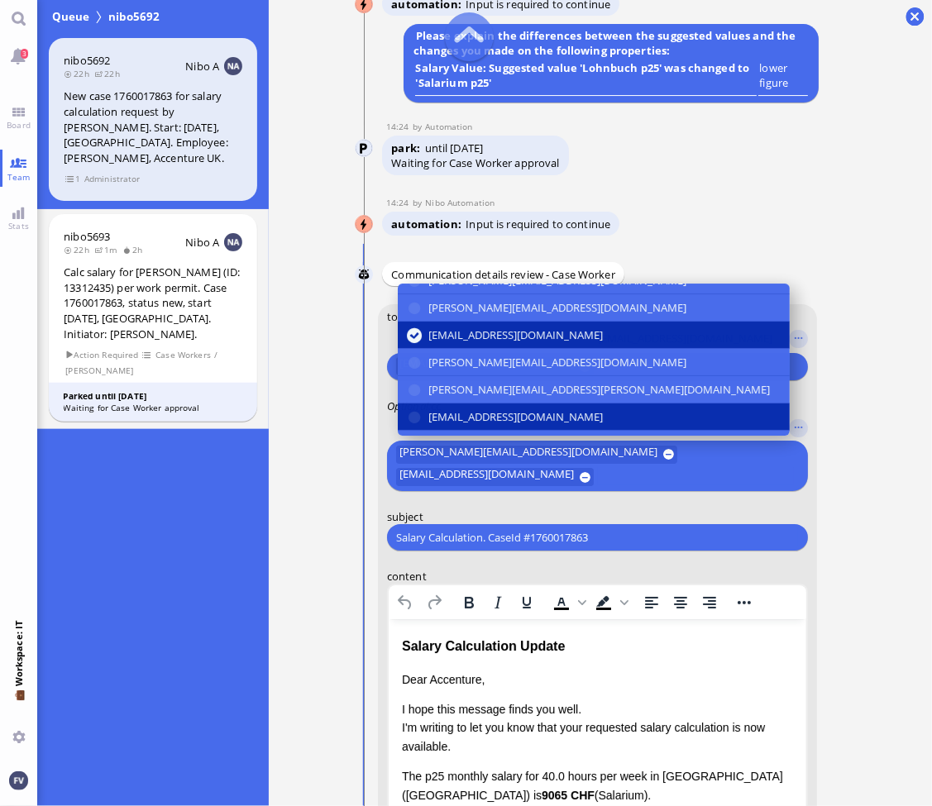
scroll to position [96, 0]
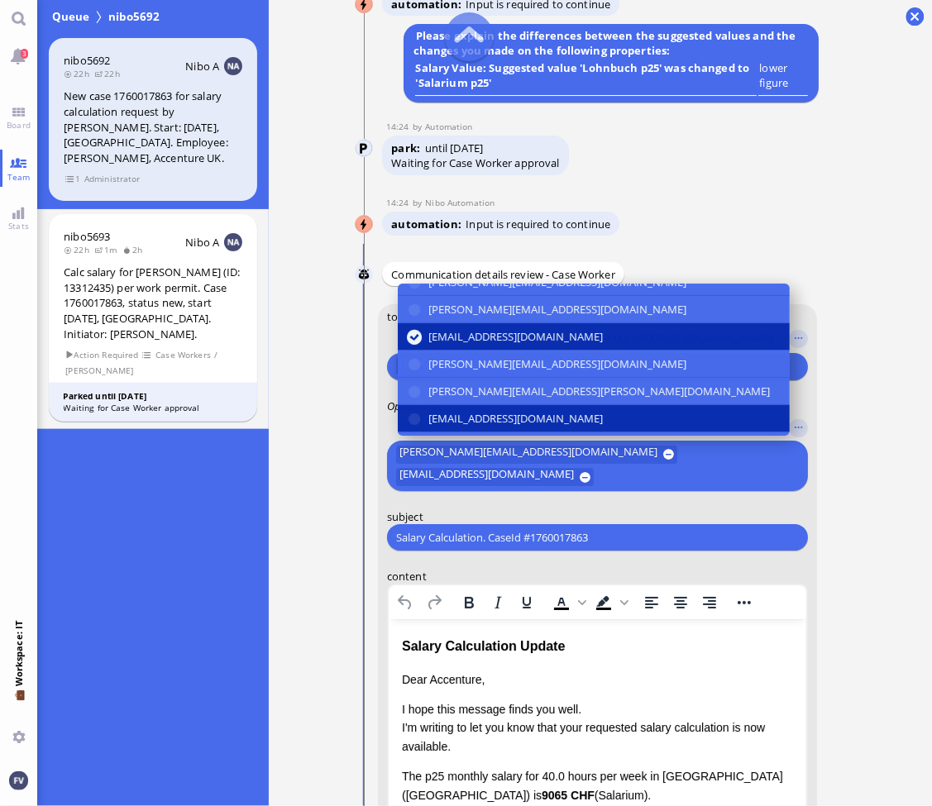
click at [595, 420] on span "[EMAIL_ADDRESS][DOMAIN_NAME]" at bounding box center [515, 418] width 174 height 17
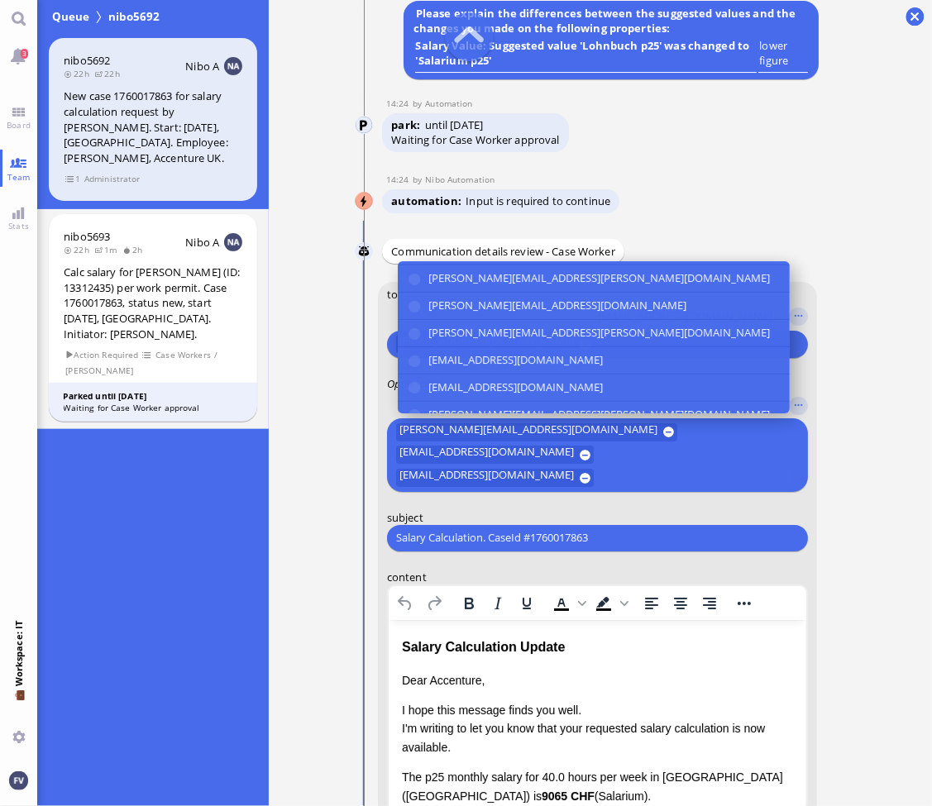
scroll to position [305, 0]
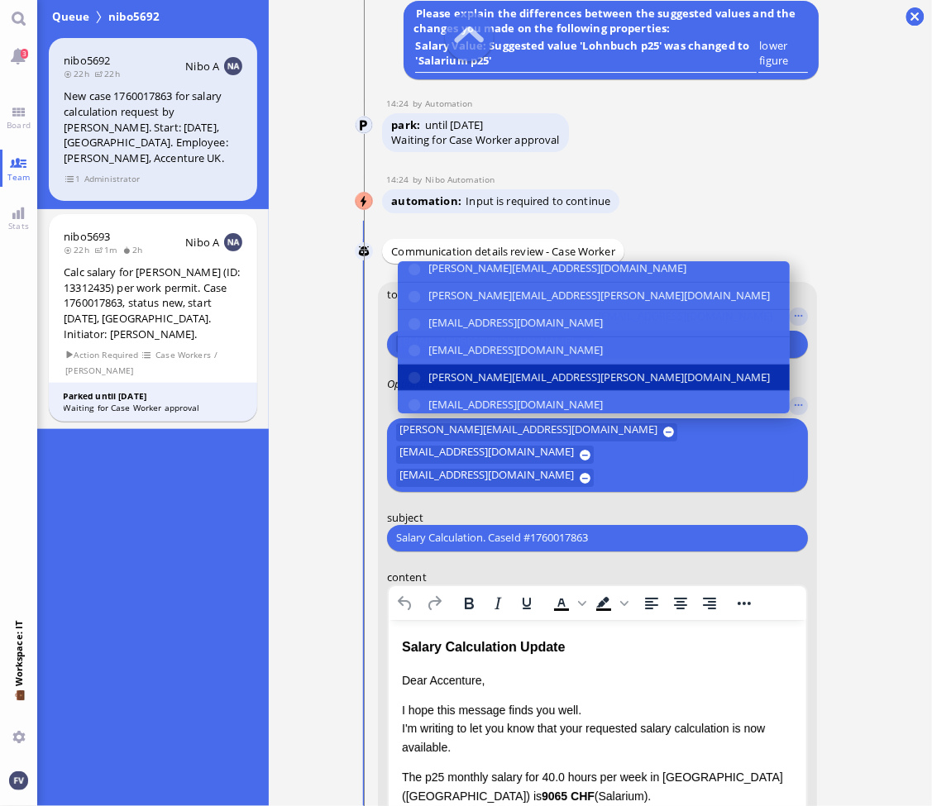
click at [596, 386] on span "[PERSON_NAME][EMAIL_ADDRESS][PERSON_NAME][DOMAIN_NAME]" at bounding box center [598, 377] width 341 height 17
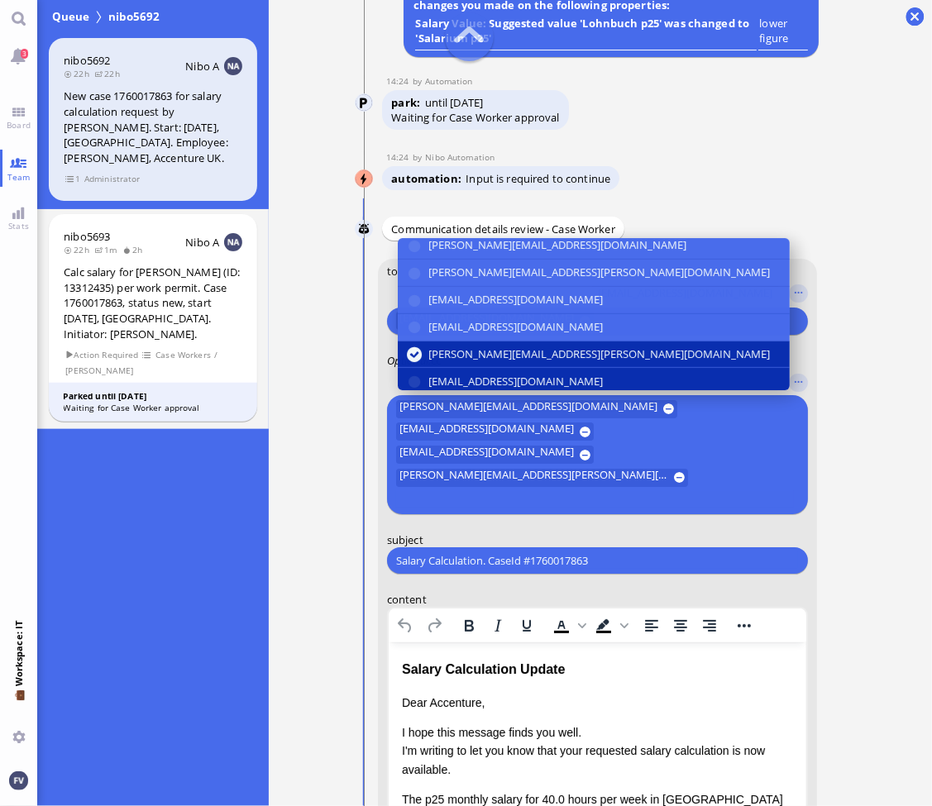
click at [587, 390] on span "[EMAIL_ADDRESS][DOMAIN_NAME]" at bounding box center [515, 381] width 174 height 17
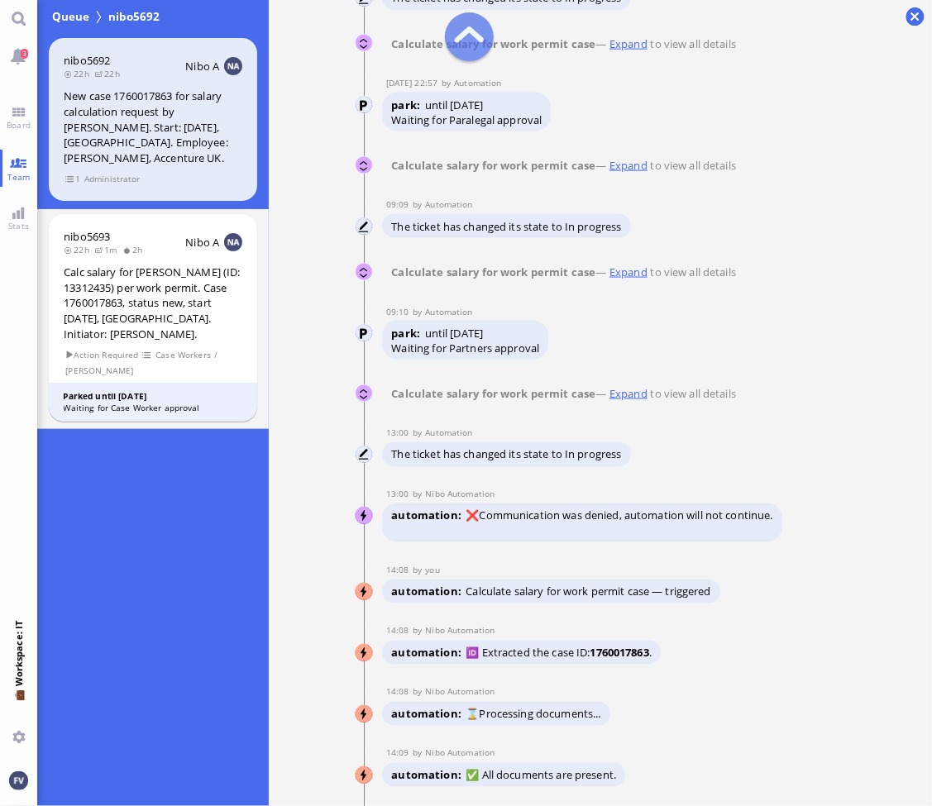
scroll to position [-4833, 0]
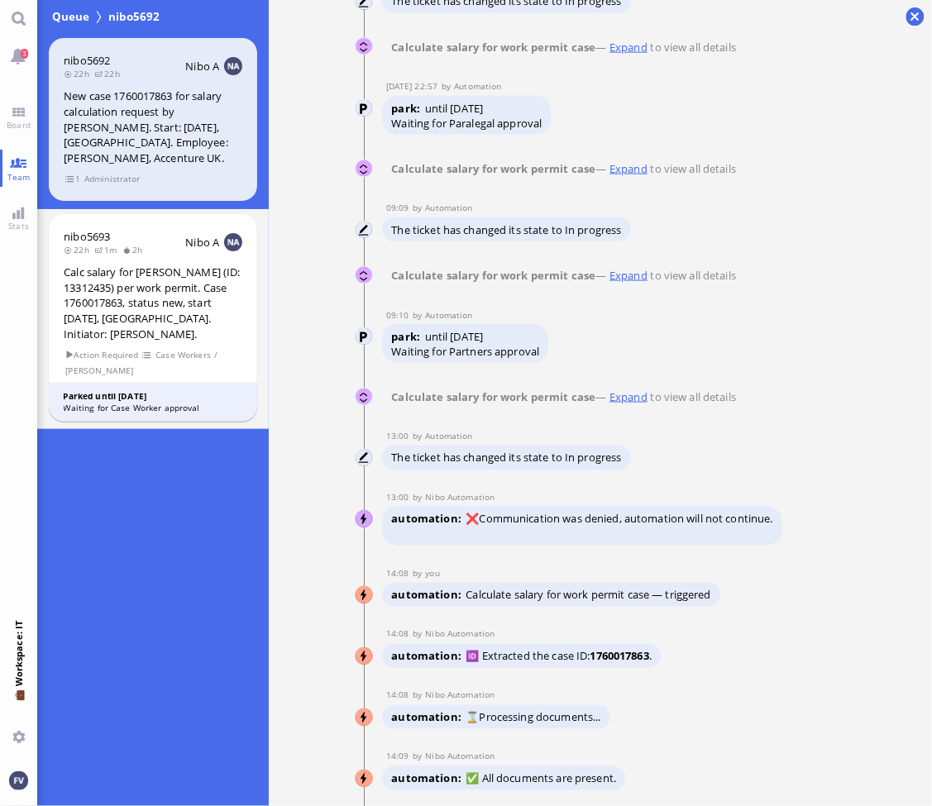
click at [635, 404] on link "Expand" at bounding box center [628, 396] width 44 height 15
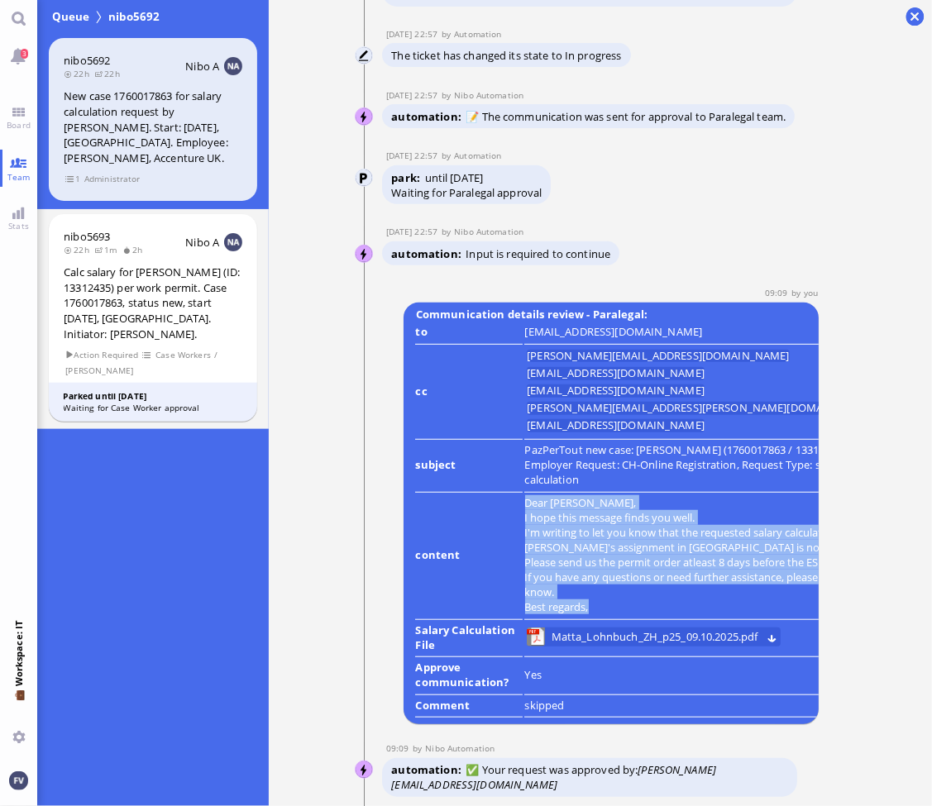
drag, startPoint x: 526, startPoint y: 480, endPoint x: 673, endPoint y: 615, distance: 200.1
click at [673, 615] on td "Dear [PERSON_NAME], I hope this message finds you well. I'm writing to let you …" at bounding box center [701, 557] width 354 height 126
copy div "Dear [PERSON_NAME], I hope this message finds you well. I'm writing to let you …"
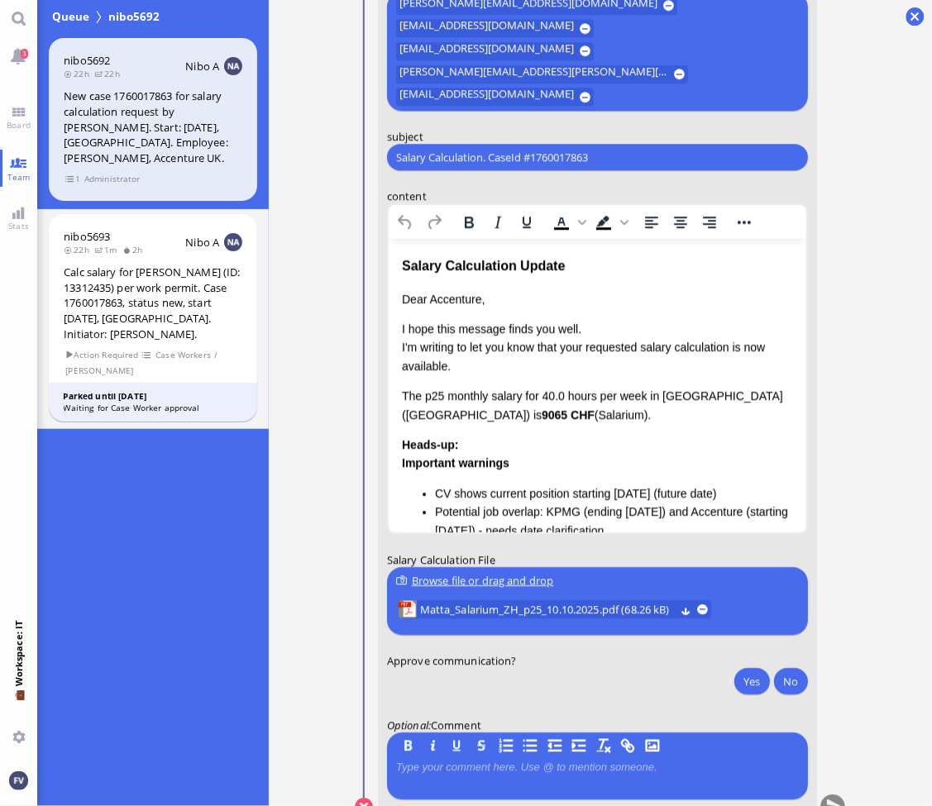
scroll to position [0, 0]
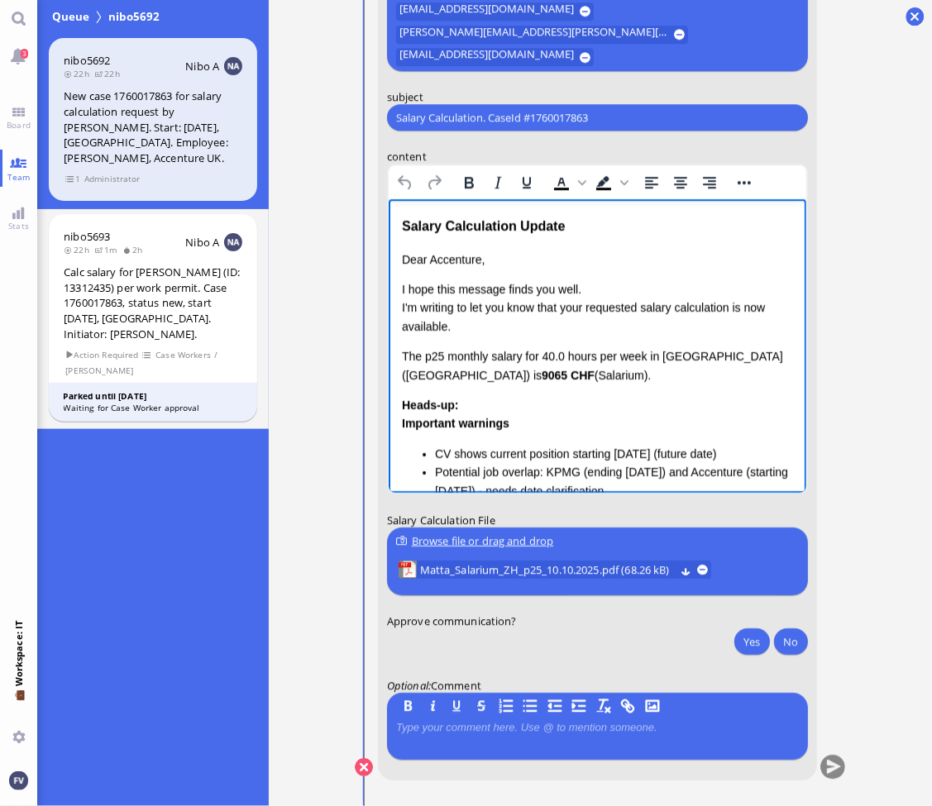
click at [402, 229] on div "Salary Calculation Update" at bounding box center [596, 226] width 391 height 21
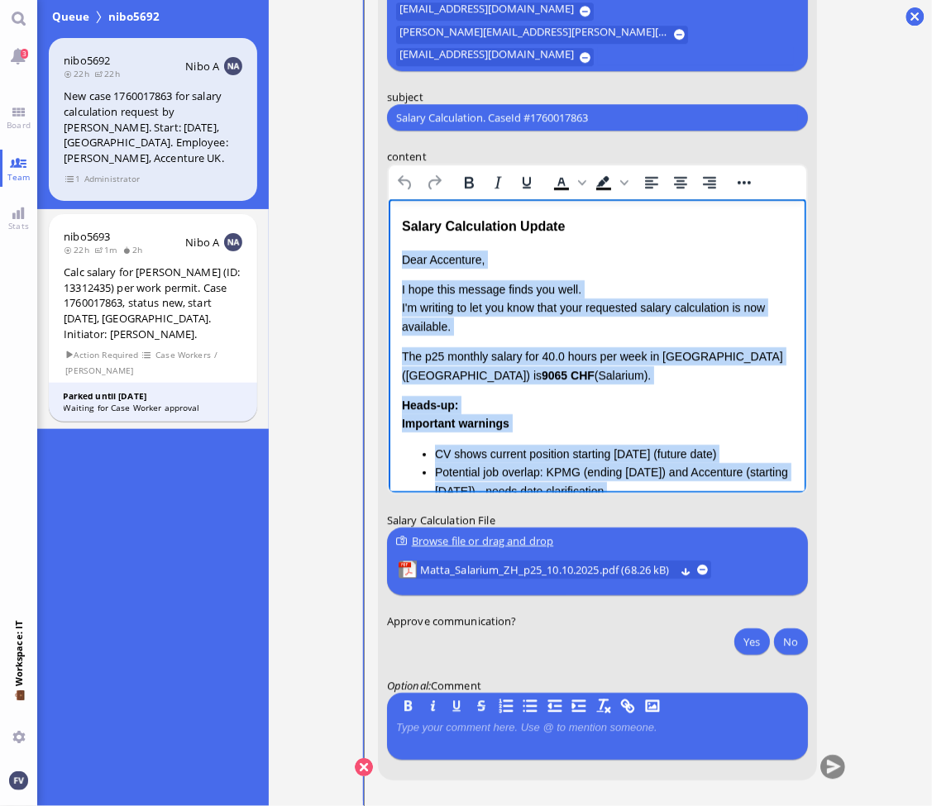
scroll to position [233, 0]
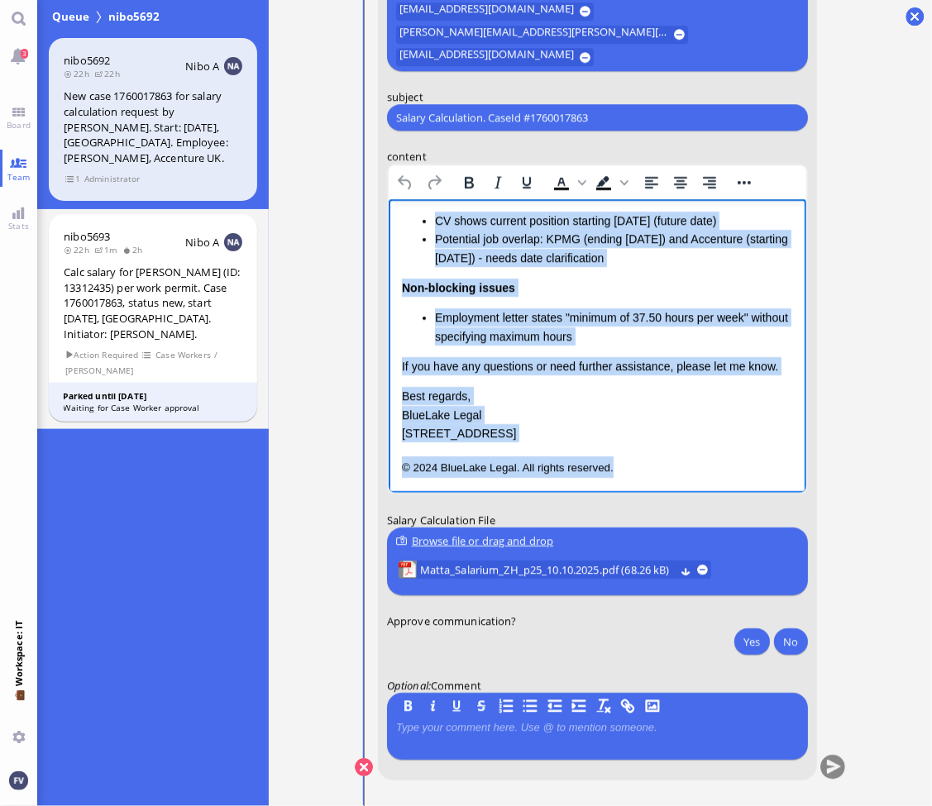
drag, startPoint x: 403, startPoint y: 261, endPoint x: 694, endPoint y: 570, distance: 425.2
click at [694, 494] on html "Salary Calculation Update Dear Accenture, I hope this message finds you well. I…" at bounding box center [597, 229] width 418 height 527
paste body "Rich Text Area. Press ALT-0 for help."
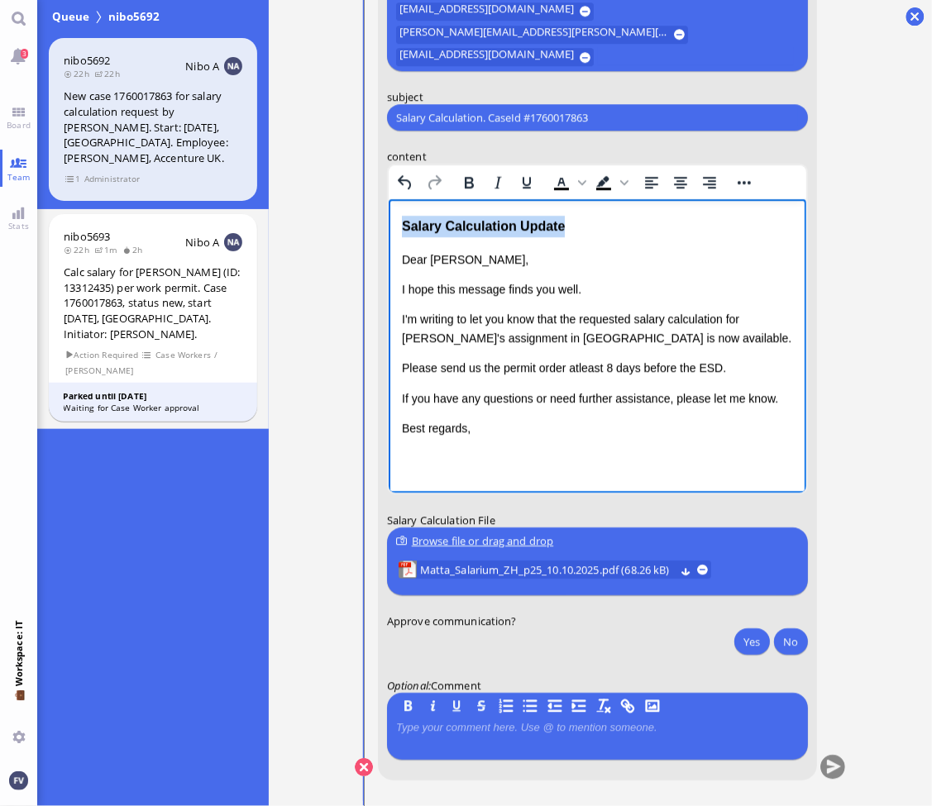
drag, startPoint x: 600, startPoint y: 228, endPoint x: 334, endPoint y: 231, distance: 266.2
click at [388, 231] on html "Salary Calculation Update Dear [PERSON_NAME], I hope this message finds you wel…" at bounding box center [597, 326] width 418 height 255
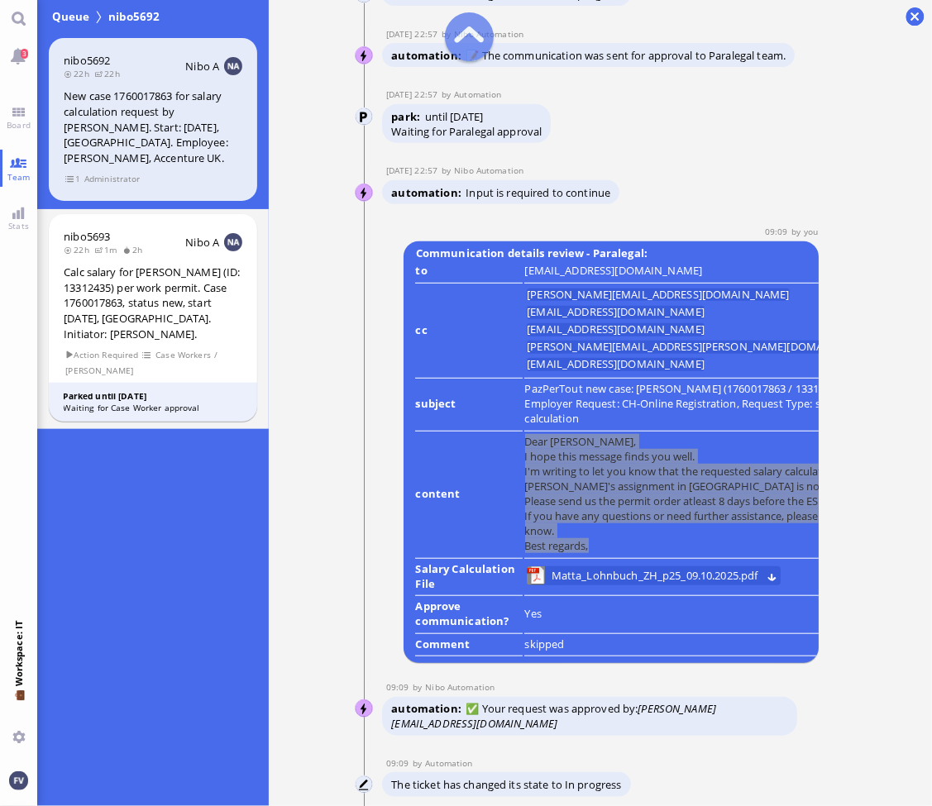
scroll to position [-2164, 0]
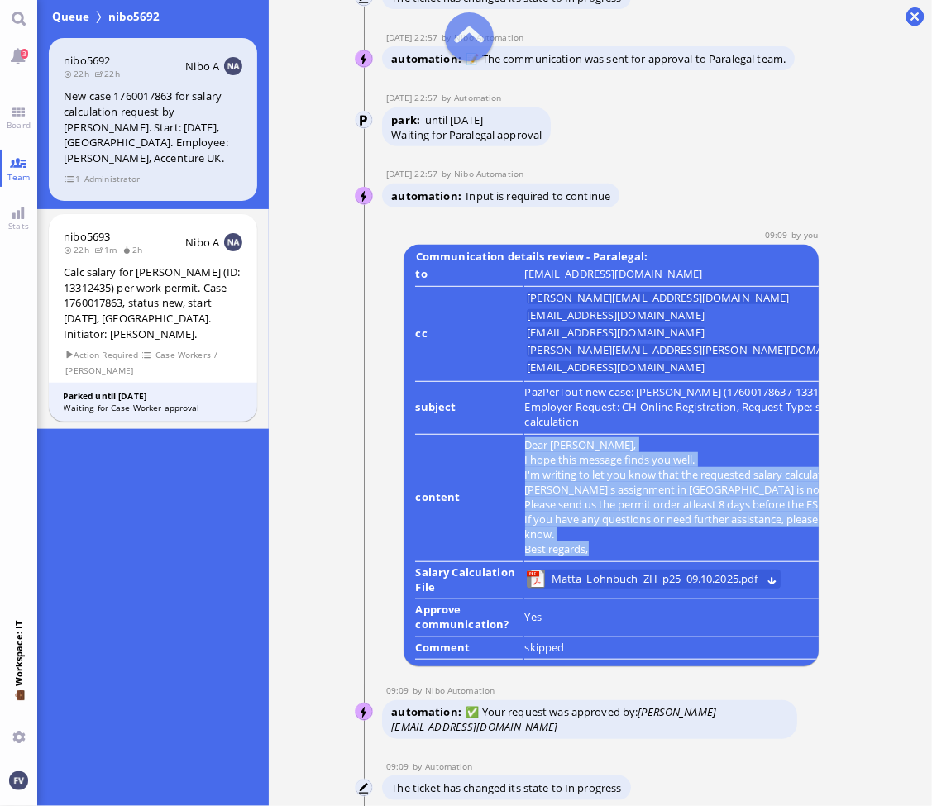
drag, startPoint x: 529, startPoint y: 373, endPoint x: 808, endPoint y: 402, distance: 280.1
click at [808, 402] on table "to [EMAIL_ADDRESS][DOMAIN_NAME] cc [PERSON_NAME][DOMAIN_NAME][EMAIL_ADDRESS][DO…" at bounding box center [646, 463] width 466 height 398
copy runbook-parameter-view "PazPerTout new case: [PERSON_NAME] (1760017863 / 13312435), Employer Request: C…"
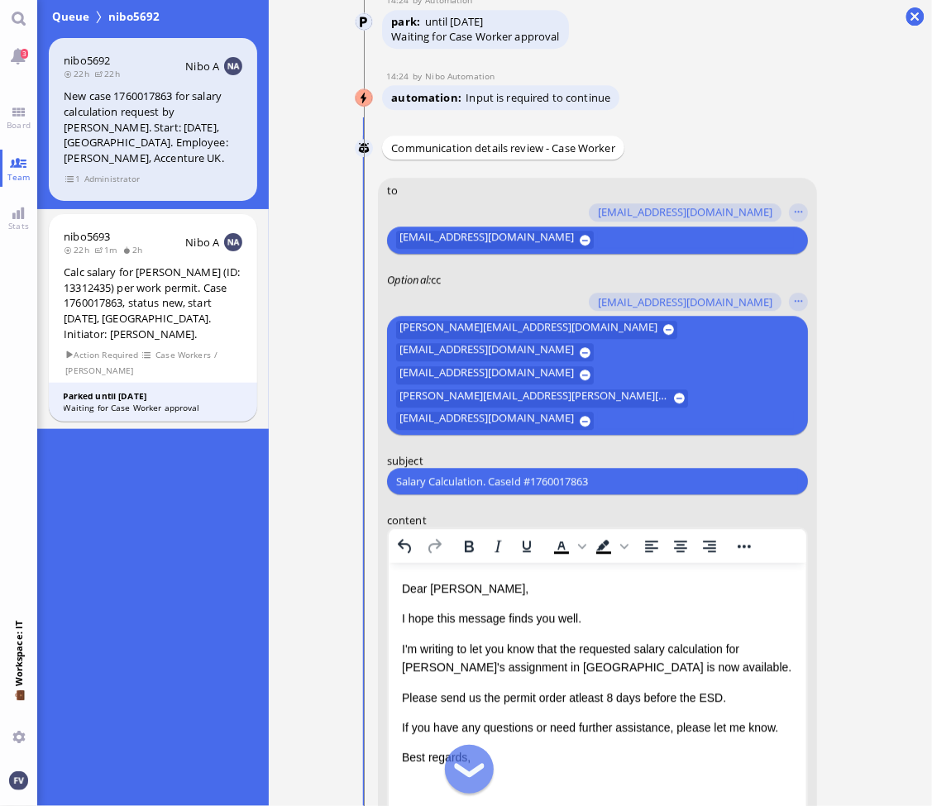
scroll to position [-361, 0]
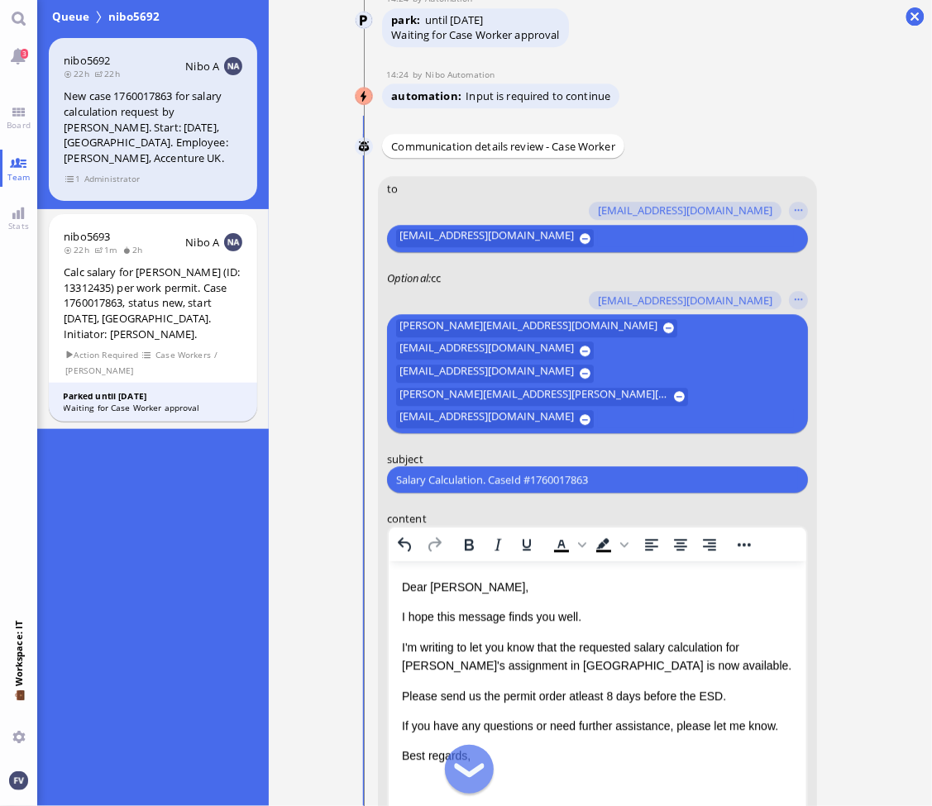
drag, startPoint x: 604, startPoint y: 484, endPoint x: 351, endPoint y: 461, distance: 254.9
click at [351, 461] on nitautoscroll "[DATE] 16:07 by Automation Automation Calculate eligible salary for work permit…" at bounding box center [600, 403] width 546 height 806
paste input "PazPerTout new case: [PERSON_NAME] (1760017863 / 13312435), Employer Request: C…"
type input "PazPerTout new case: [PERSON_NAME] (1760017863 / 13312435), Employer Request: C…"
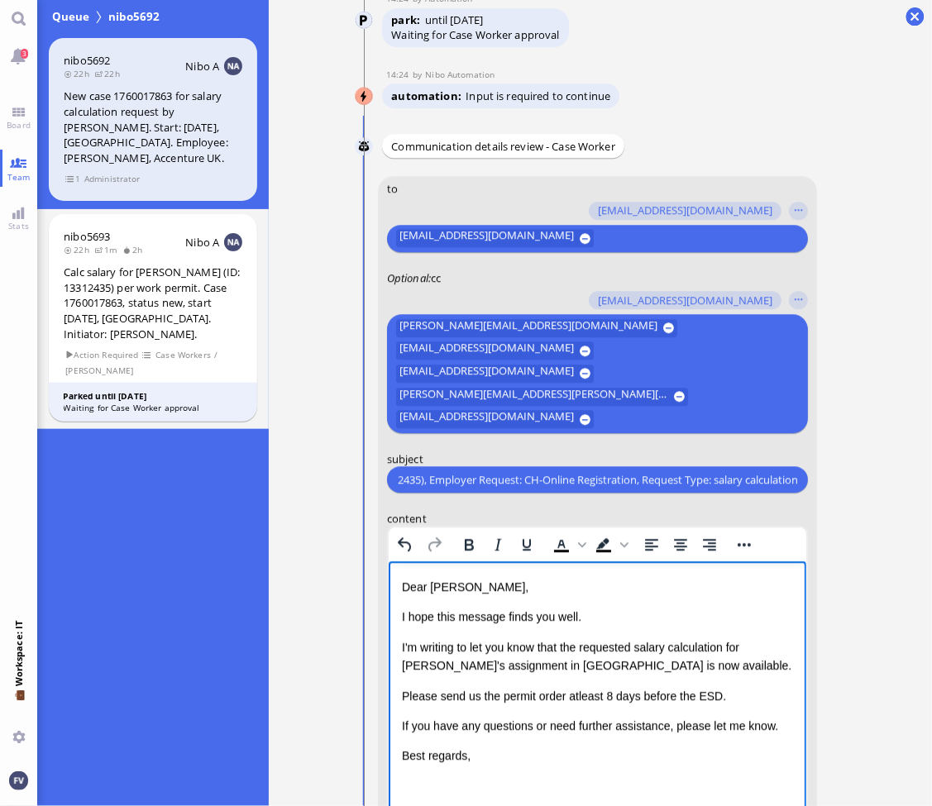
click at [499, 650] on p "I'm writing to let you know that the requested salary calculation for [PERSON_N…" at bounding box center [596, 656] width 391 height 37
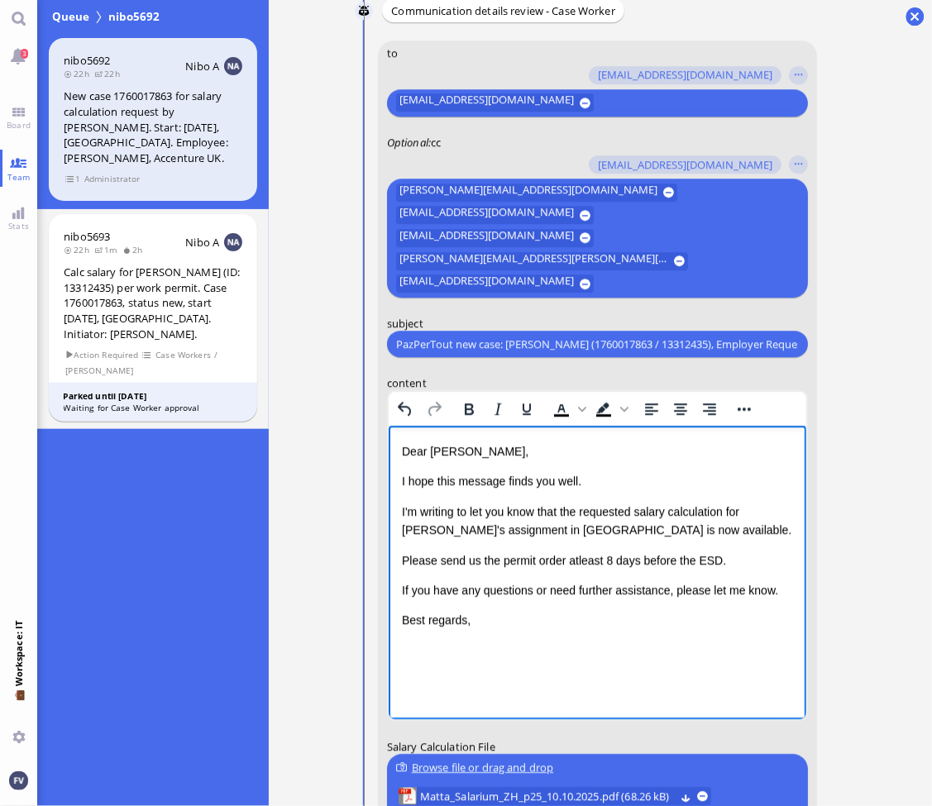
scroll to position [-225, 0]
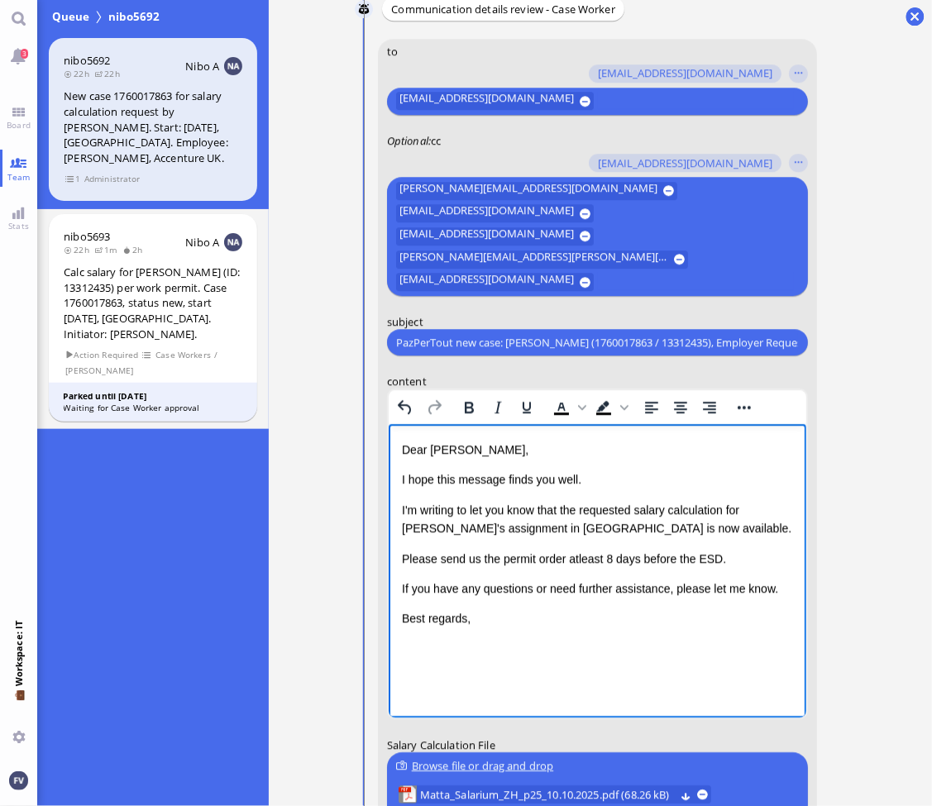
click at [564, 618] on p "Best regards," at bounding box center [596, 618] width 391 height 18
drag, startPoint x: 566, startPoint y: 557, endPoint x: 712, endPoint y: 566, distance: 145.7
click at [712, 566] on p "Please send us the permit order atleast 8 days before the ESD." at bounding box center [596, 559] width 391 height 18
drag, startPoint x: 401, startPoint y: 558, endPoint x: 577, endPoint y: 561, distance: 176.1
click at [577, 561] on p "Please send us the permit order by [DATE] at the latest." at bounding box center [596, 559] width 391 height 18
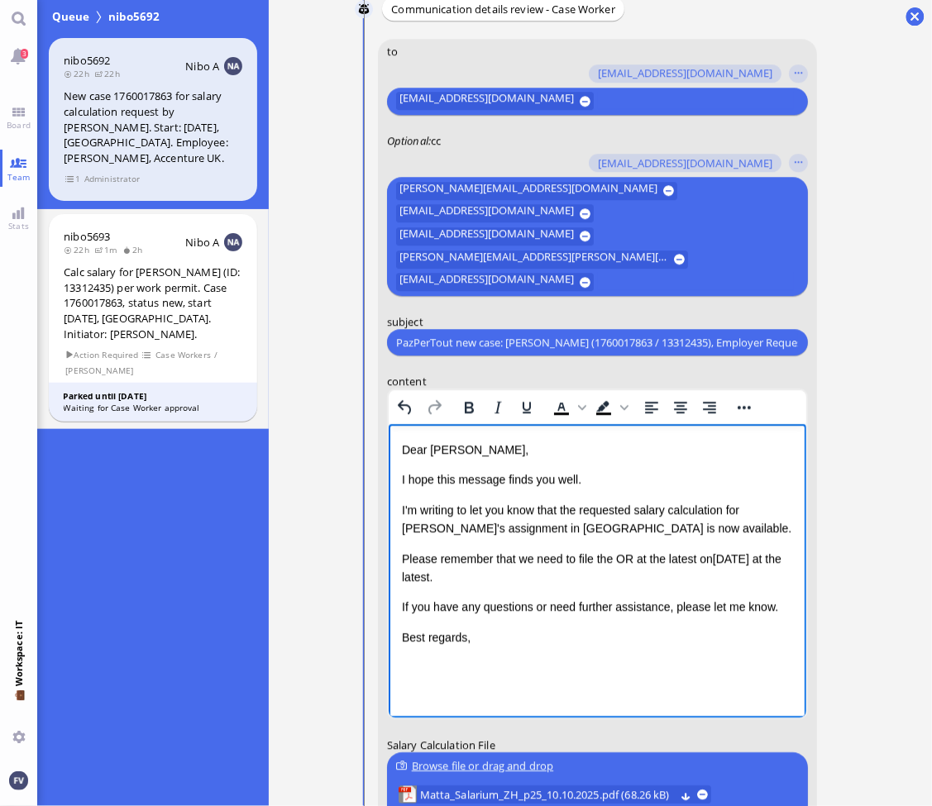
drag, startPoint x: 455, startPoint y: 573, endPoint x: 769, endPoint y: 545, distance: 315.4
click at [769, 545] on div "Dear [PERSON_NAME], I hope this message finds you well. I'm writing to let you …" at bounding box center [596, 544] width 391 height 206
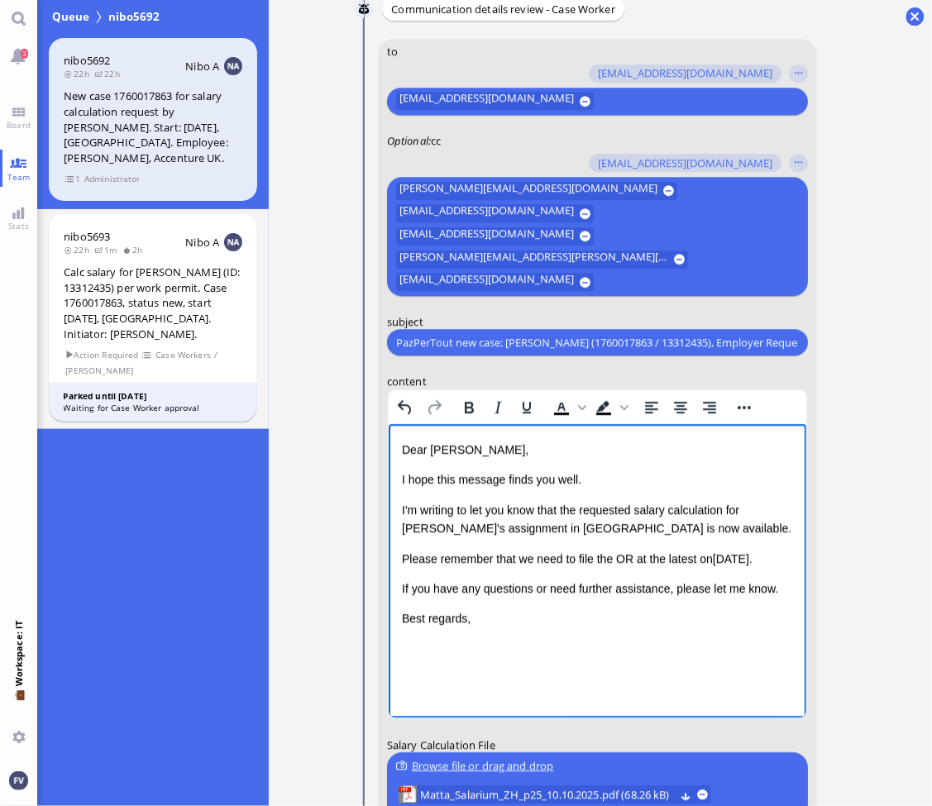
click at [698, 633] on html "Dear [PERSON_NAME], I hope this message finds you well. I'm writing to let you …" at bounding box center [597, 534] width 418 height 221
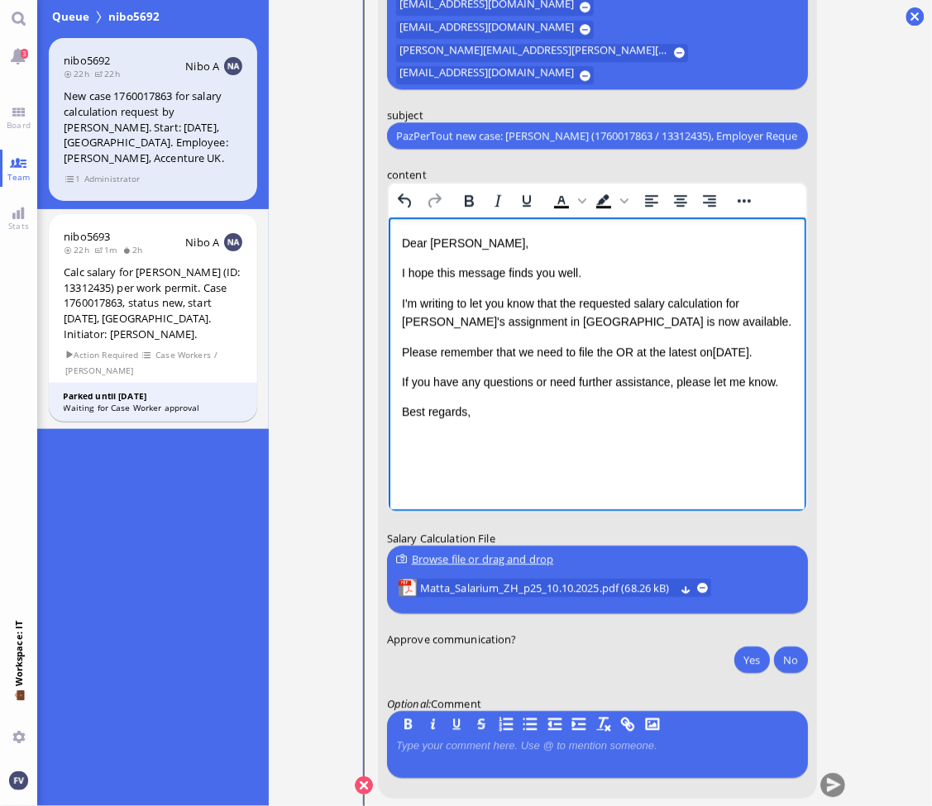
scroll to position [0, 0]
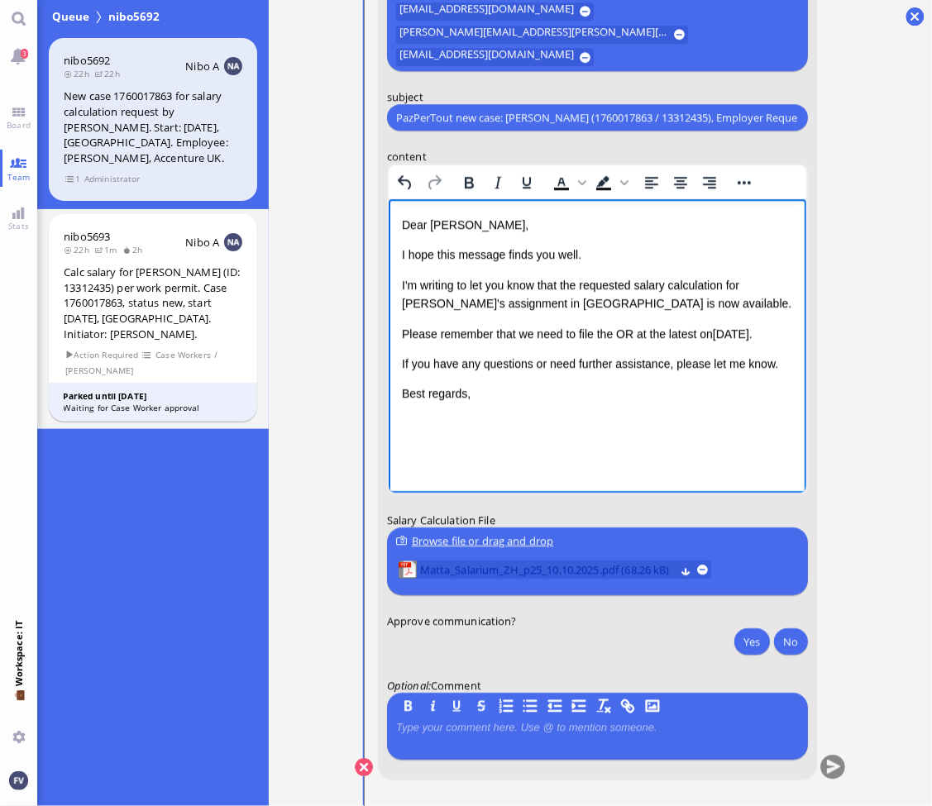
click at [585, 567] on span "Matta_Salarium_ZH_p25_10.10.2025.pdf (68.26 kB)" at bounding box center [547, 570] width 255 height 18
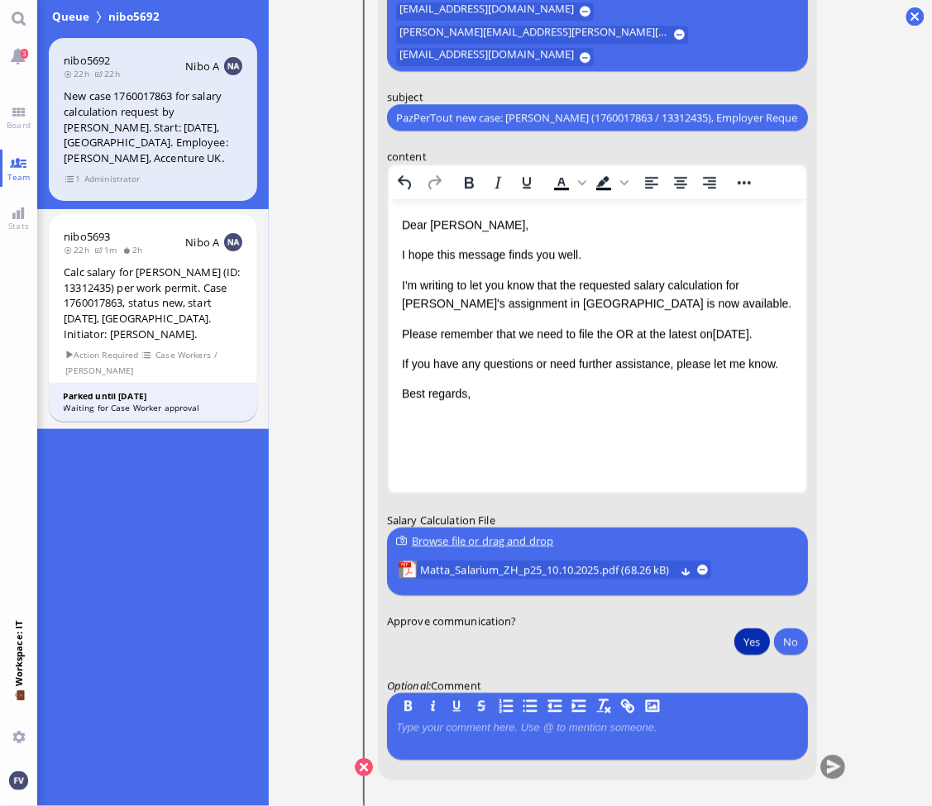
click at [756, 638] on button "Yes" at bounding box center [751, 641] width 35 height 26
click at [833, 769] on button "submit" at bounding box center [832, 768] width 25 height 25
click at [756, 635] on button "Yes" at bounding box center [751, 641] width 35 height 26
click at [838, 775] on button "submit" at bounding box center [832, 768] width 25 height 25
